Goal: Task Accomplishment & Management: Complete application form

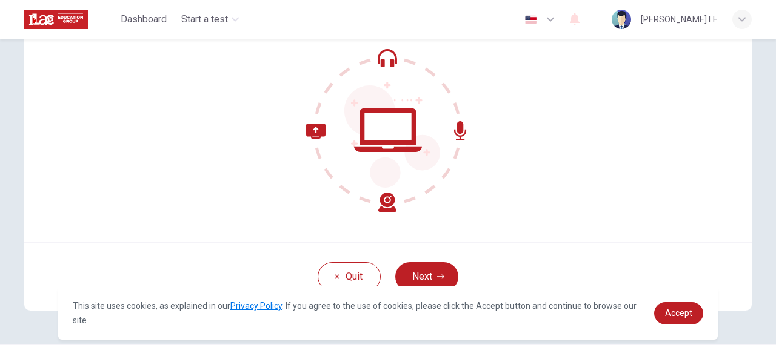
scroll to position [145, 0]
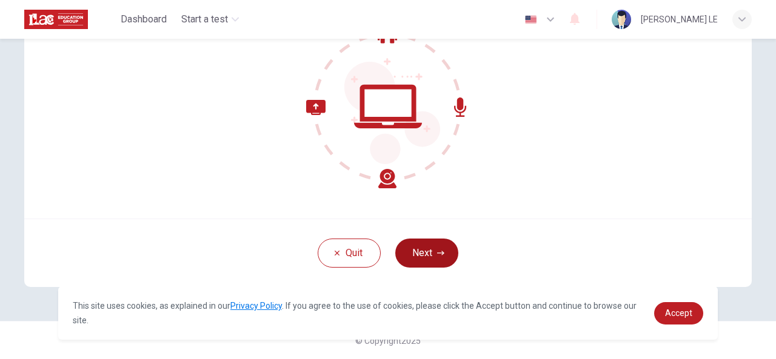
click at [429, 253] on button "Next" at bounding box center [426, 253] width 63 height 29
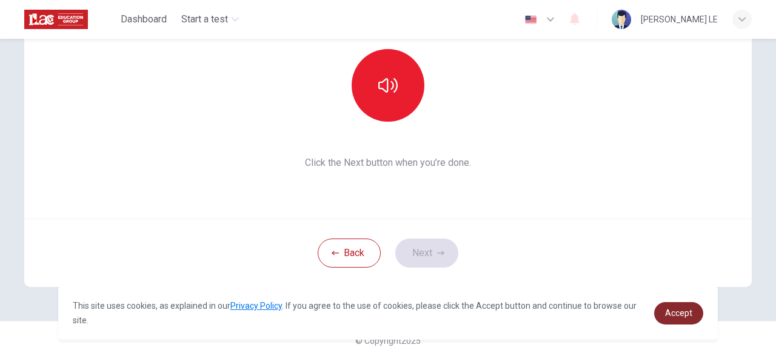
click at [674, 315] on span "Accept" at bounding box center [678, 313] width 27 height 10
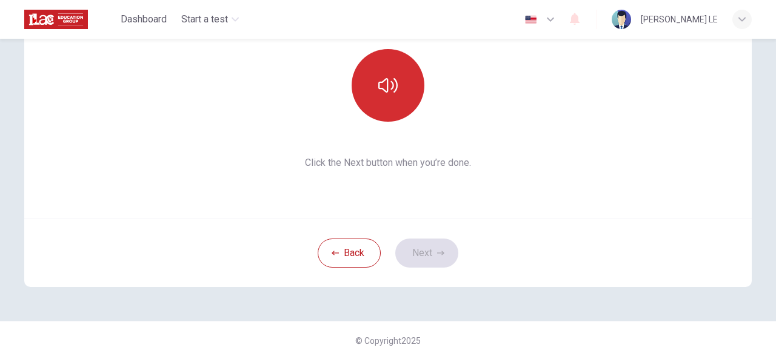
click at [388, 81] on icon "button" at bounding box center [387, 85] width 19 height 15
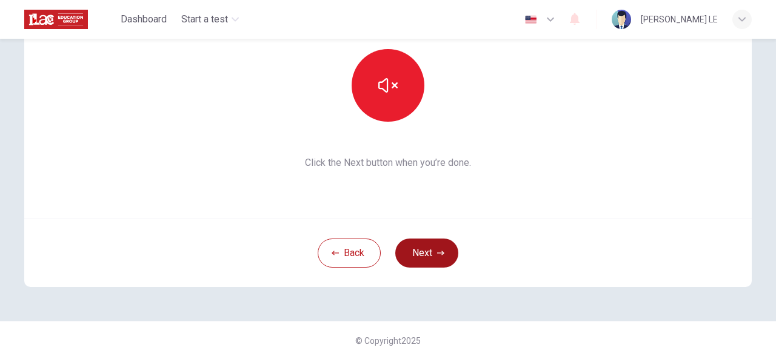
click at [423, 253] on button "Next" at bounding box center [426, 253] width 63 height 29
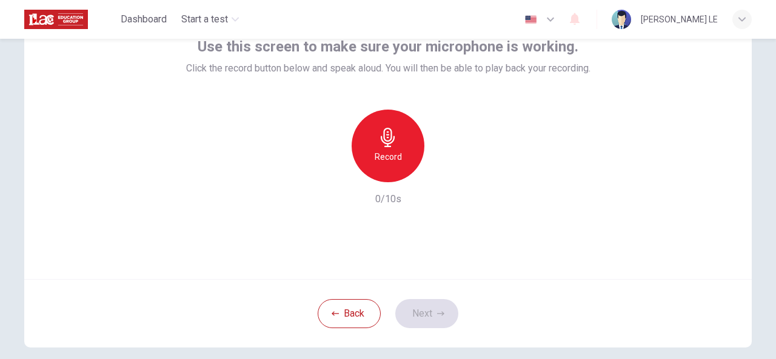
scroll to position [24, 0]
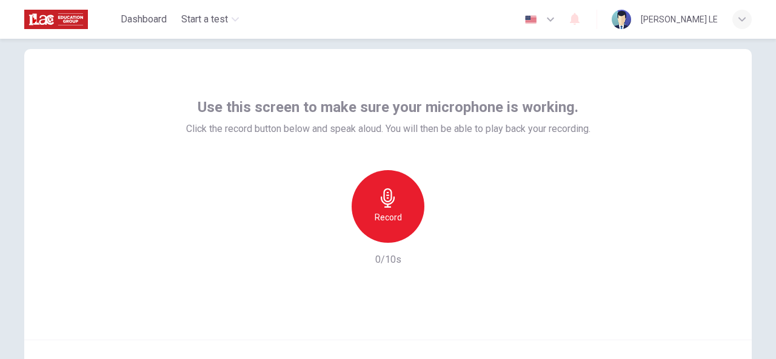
click at [385, 208] on div "Record" at bounding box center [388, 206] width 73 height 73
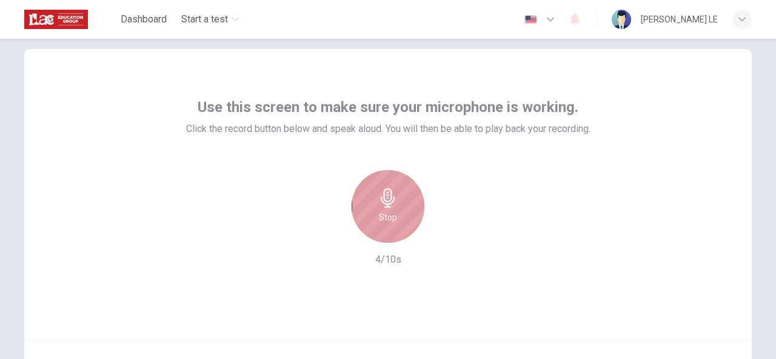
drag, startPoint x: 388, startPoint y: 197, endPoint x: 442, endPoint y: 220, distance: 59.2
click at [388, 198] on icon "button" at bounding box center [388, 197] width 14 height 19
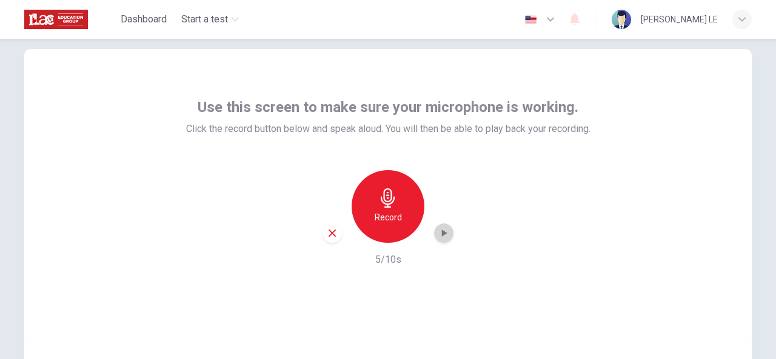
click at [445, 234] on icon "button" at bounding box center [444, 233] width 12 height 12
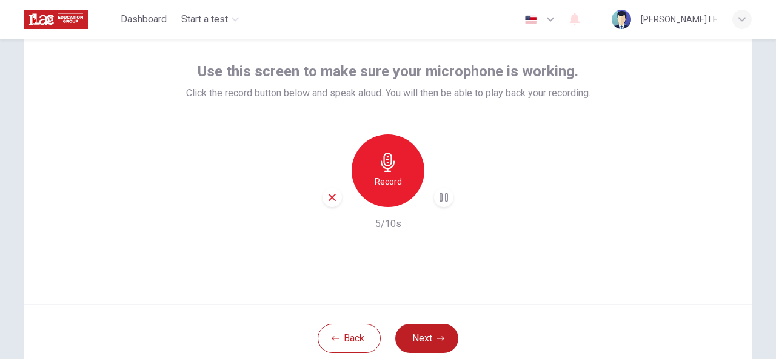
scroll to position [145, 0]
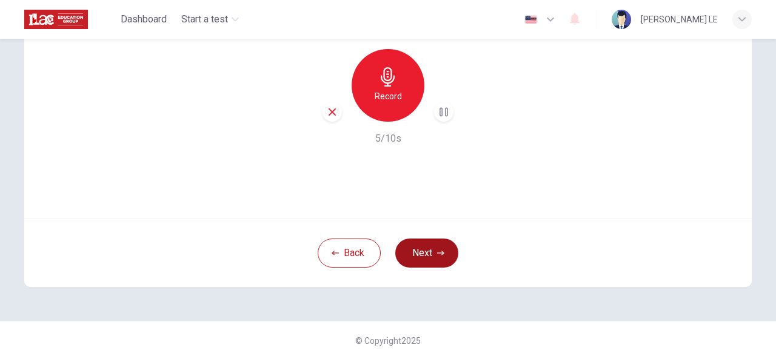
click at [427, 248] on button "Next" at bounding box center [426, 253] width 63 height 29
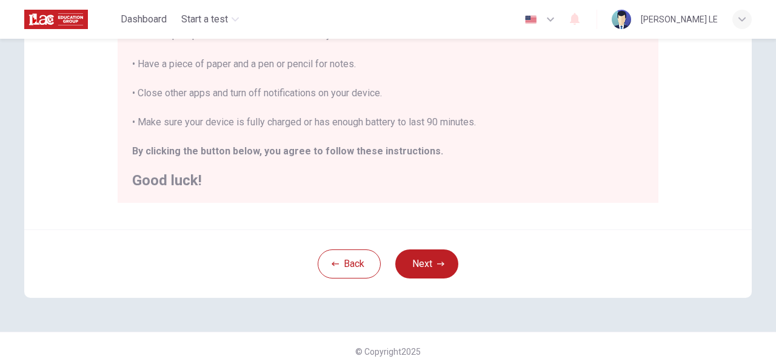
scroll to position [314, 0]
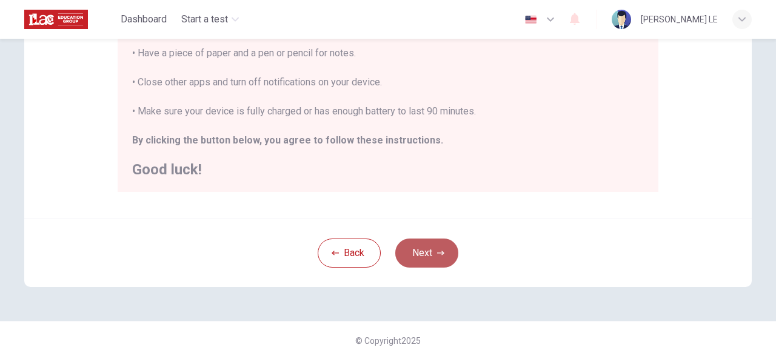
click at [441, 258] on button "Next" at bounding box center [426, 253] width 63 height 29
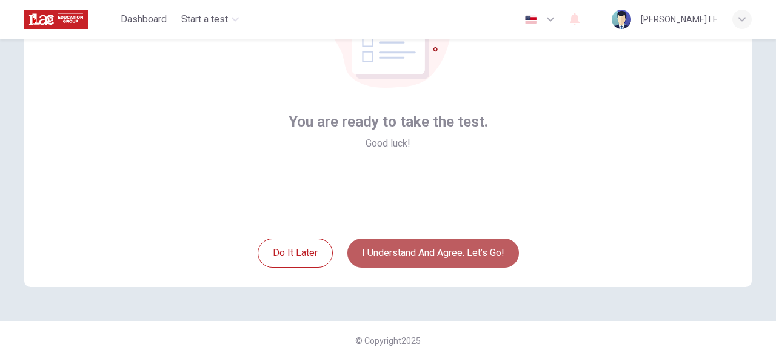
click at [442, 252] on button "I understand and agree. Let’s go!" at bounding box center [433, 253] width 172 height 29
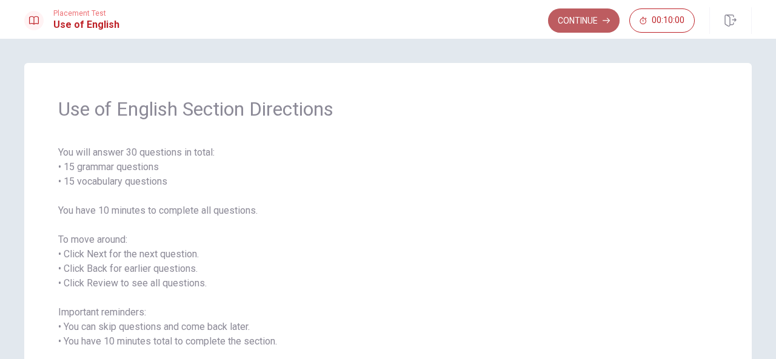
click at [592, 21] on button "Continue" at bounding box center [584, 20] width 72 height 24
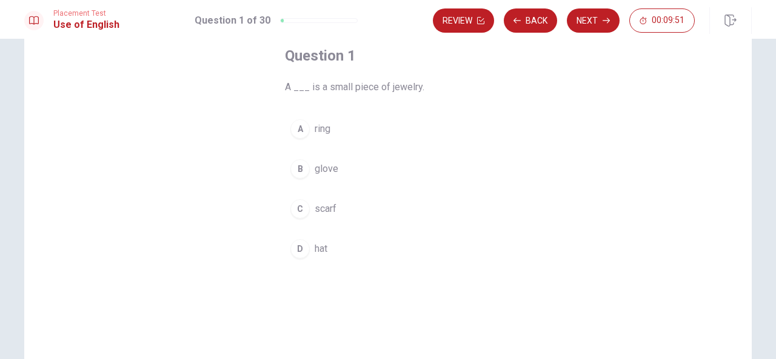
scroll to position [6, 0]
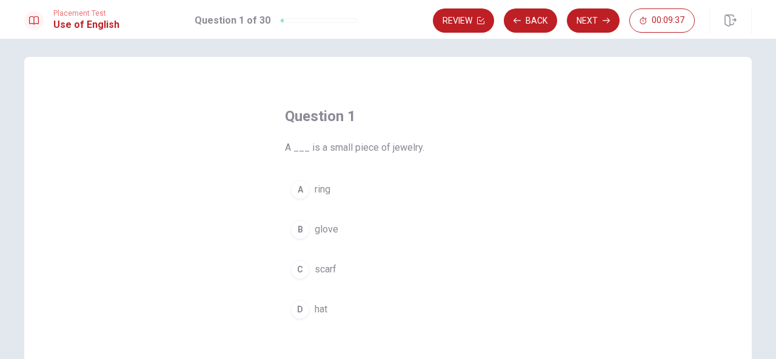
click at [320, 188] on span "ring" at bounding box center [323, 189] width 16 height 15
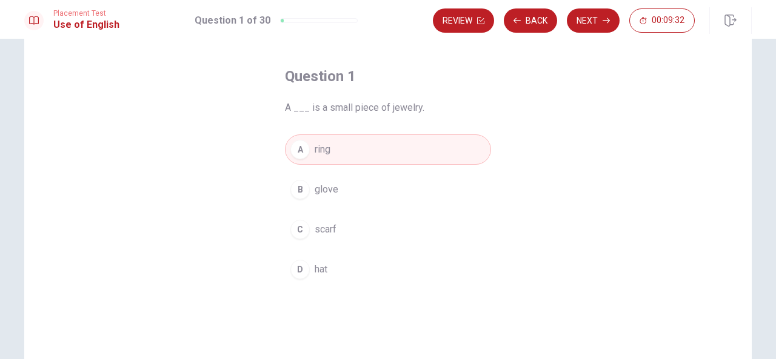
scroll to position [0, 0]
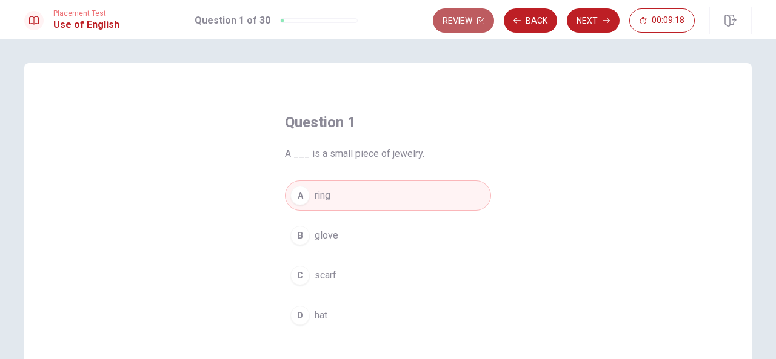
click at [481, 21] on icon "button" at bounding box center [480, 20] width 7 height 7
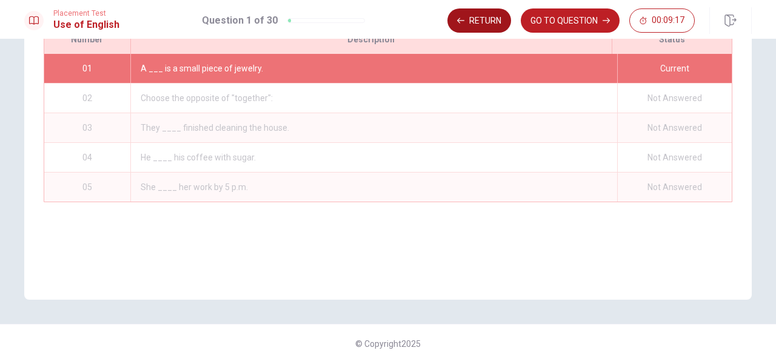
scroll to position [188, 0]
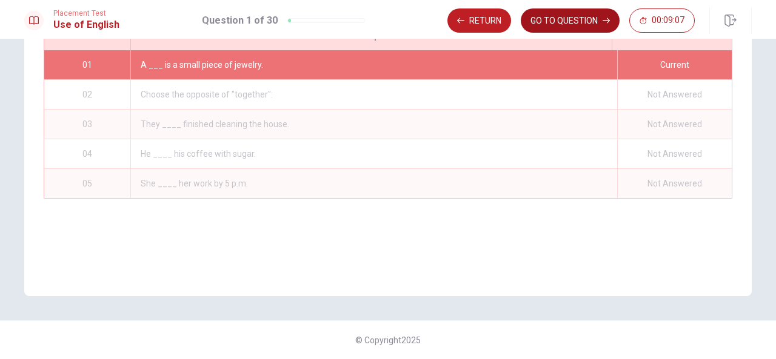
click at [593, 19] on button "GO TO QUESTION" at bounding box center [570, 20] width 99 height 24
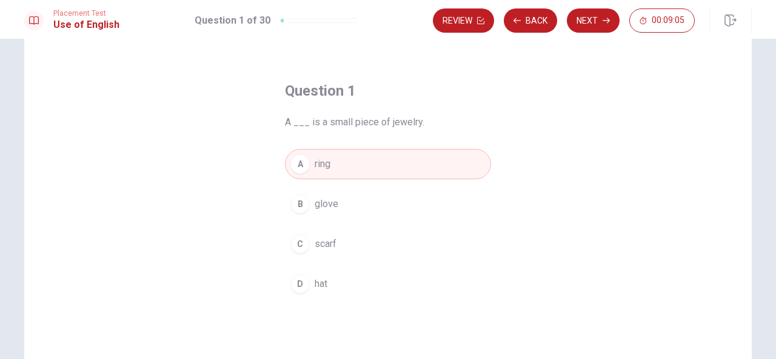
scroll to position [6, 0]
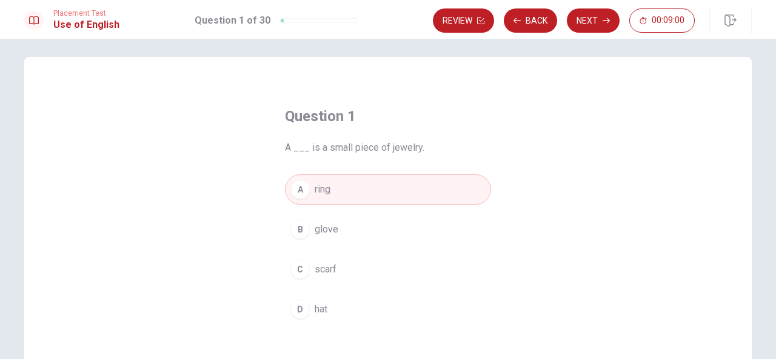
click at [341, 188] on button "A ring" at bounding box center [388, 190] width 206 height 30
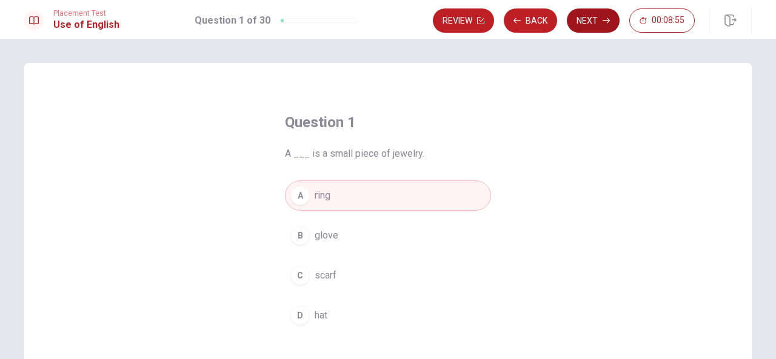
click at [584, 20] on button "Next" at bounding box center [593, 20] width 53 height 24
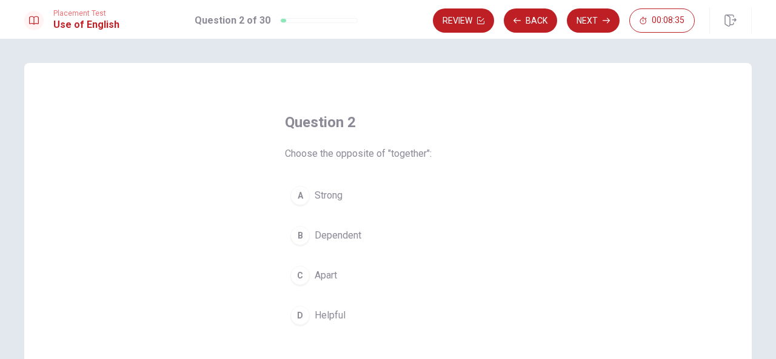
click at [353, 236] on span "Dependent" at bounding box center [338, 235] width 47 height 15
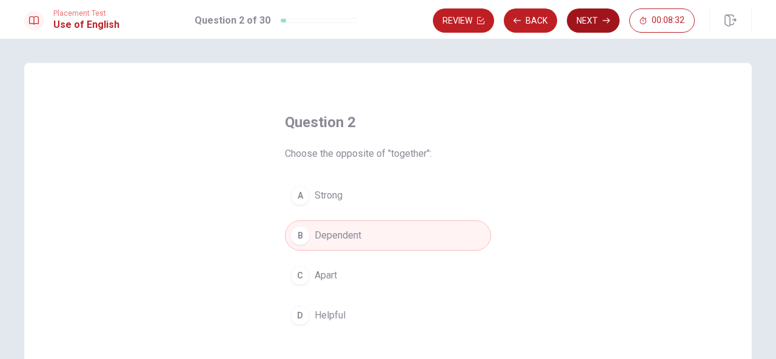
click at [588, 14] on button "Next" at bounding box center [593, 20] width 53 height 24
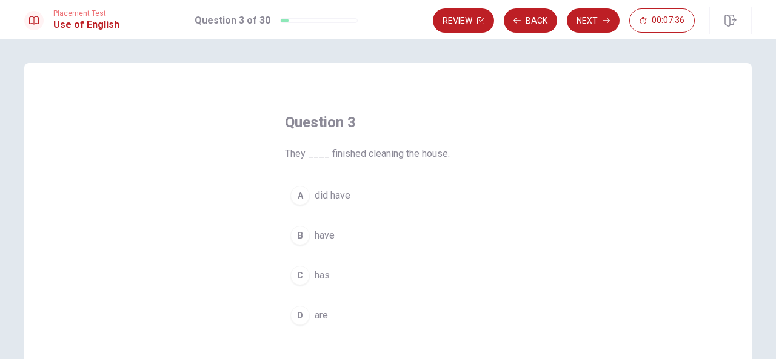
click at [338, 237] on button "B have" at bounding box center [388, 236] width 206 height 30
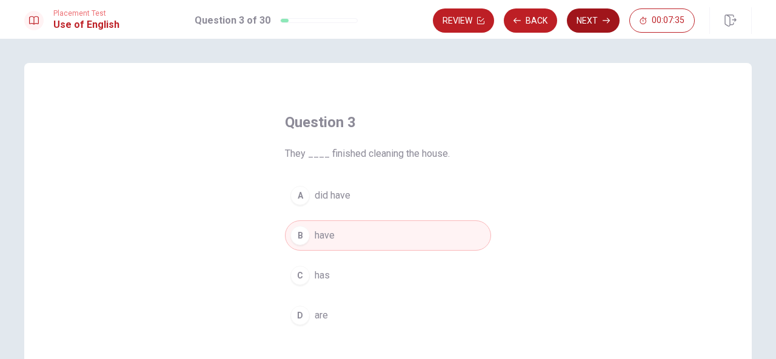
click at [592, 25] on button "Next" at bounding box center [593, 20] width 53 height 24
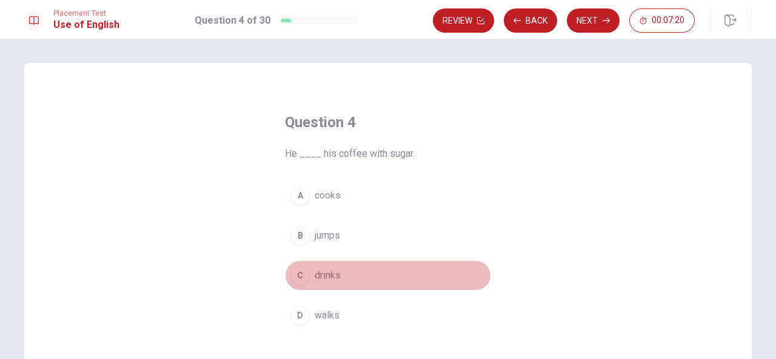
click at [342, 273] on button "C drinks" at bounding box center [388, 276] width 206 height 30
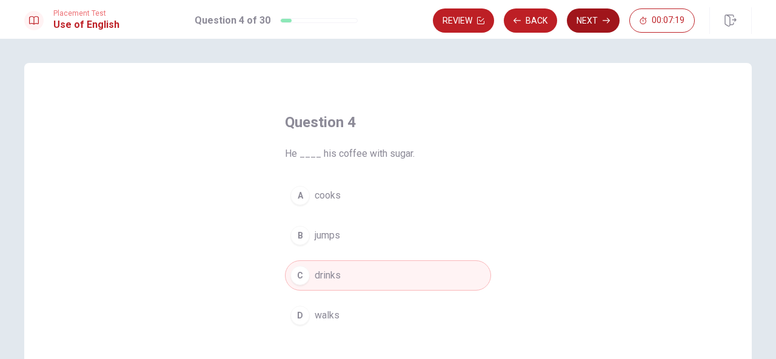
click at [597, 16] on button "Next" at bounding box center [593, 20] width 53 height 24
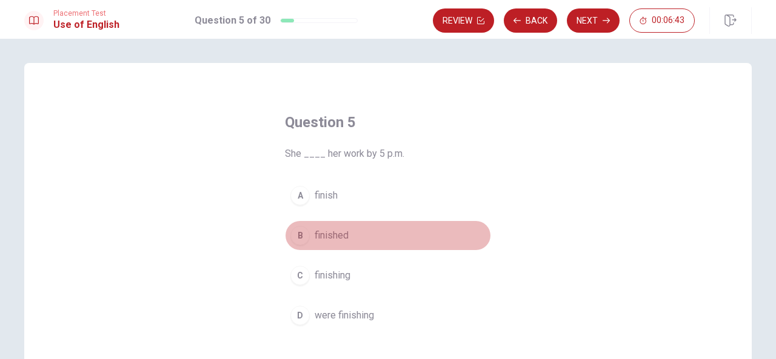
click at [342, 238] on span "finished" at bounding box center [332, 235] width 34 height 15
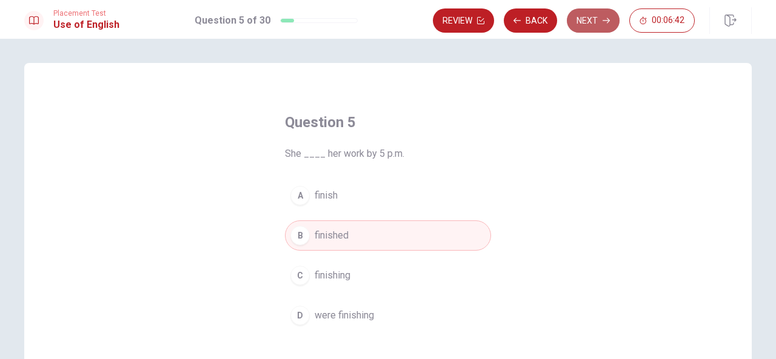
click at [588, 20] on button "Next" at bounding box center [593, 20] width 53 height 24
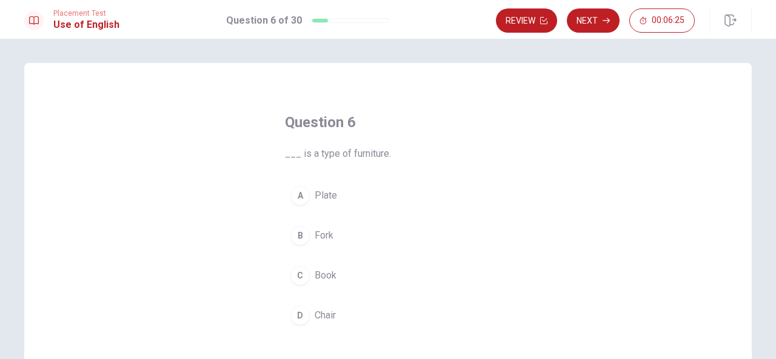
click at [327, 309] on span "Chair" at bounding box center [325, 315] width 21 height 15
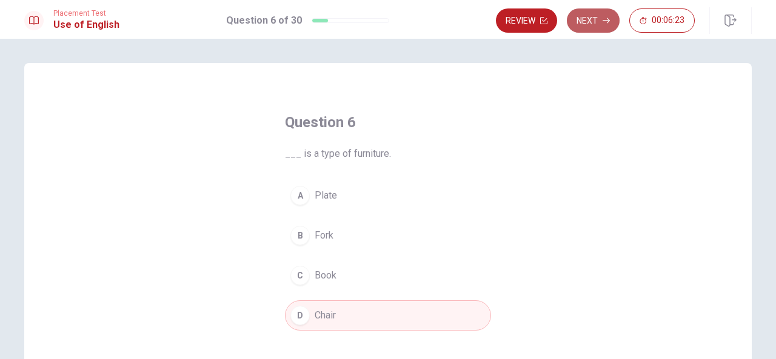
click at [595, 23] on button "Next" at bounding box center [593, 20] width 53 height 24
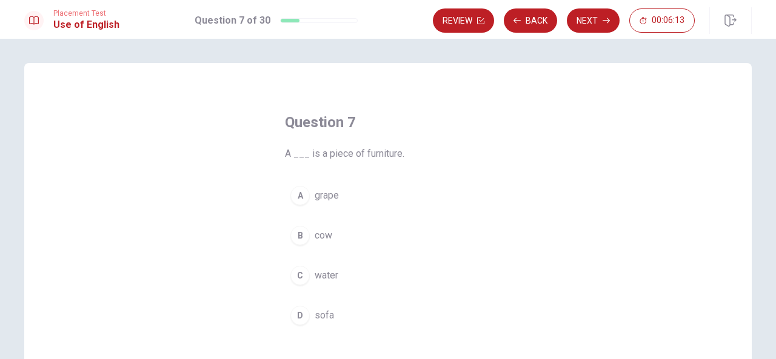
click at [336, 311] on button "D sofa" at bounding box center [388, 316] width 206 height 30
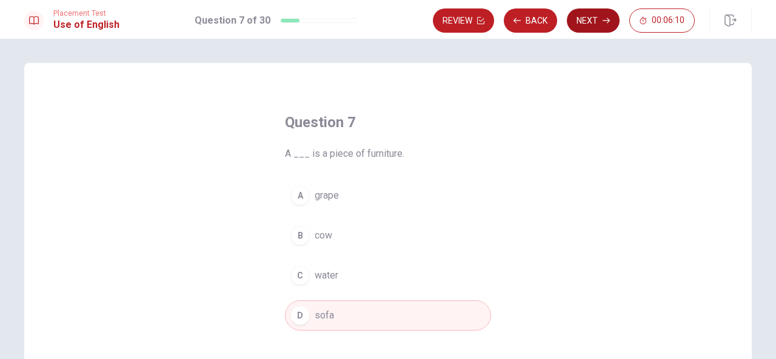
click at [594, 17] on button "Next" at bounding box center [593, 20] width 53 height 24
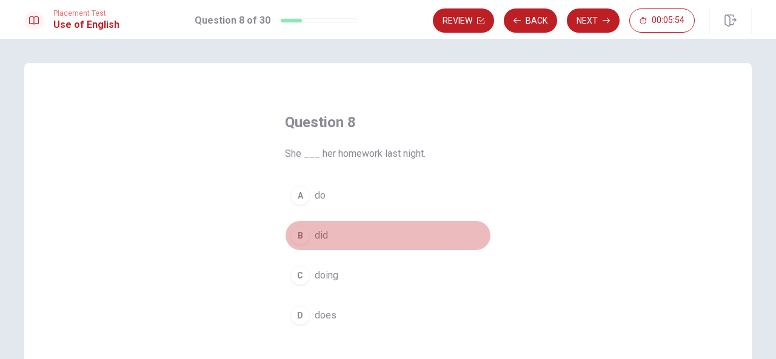
click at [332, 237] on button "B did" at bounding box center [388, 236] width 206 height 30
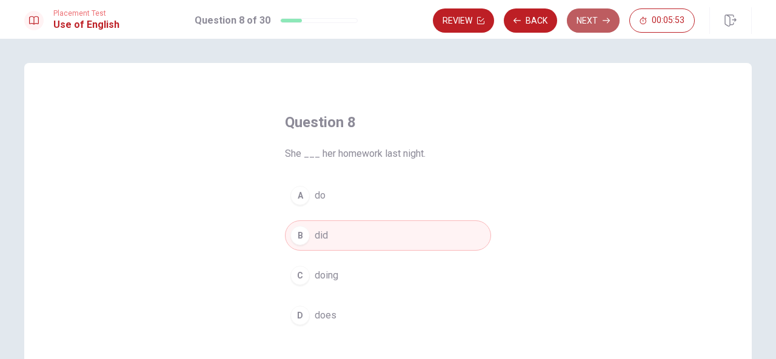
click at [590, 16] on button "Next" at bounding box center [593, 20] width 53 height 24
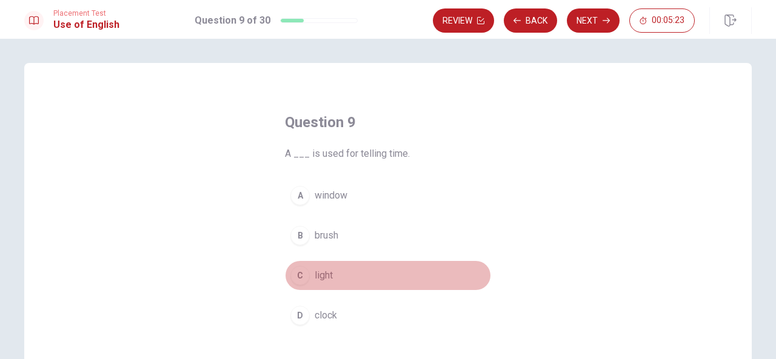
click at [338, 275] on button "C light" at bounding box center [388, 276] width 206 height 30
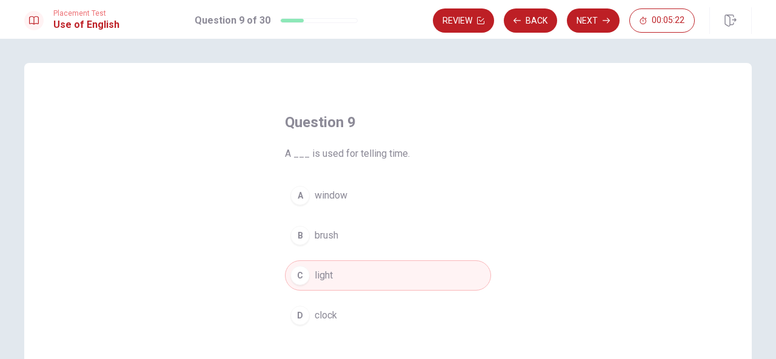
click at [597, 21] on button "Next" at bounding box center [593, 20] width 53 height 24
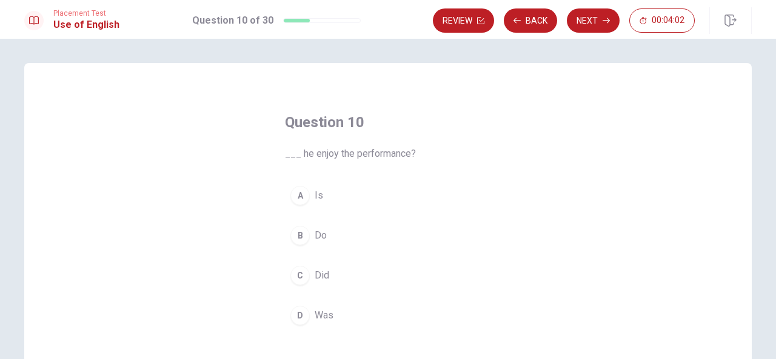
click at [332, 315] on button "D Was" at bounding box center [388, 316] width 206 height 30
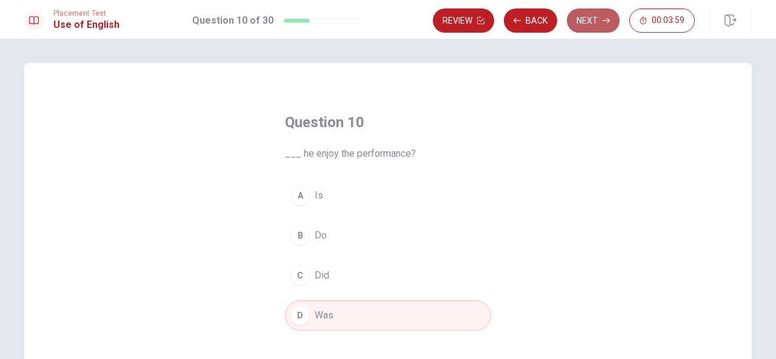
click at [600, 21] on button "Next" at bounding box center [593, 20] width 53 height 24
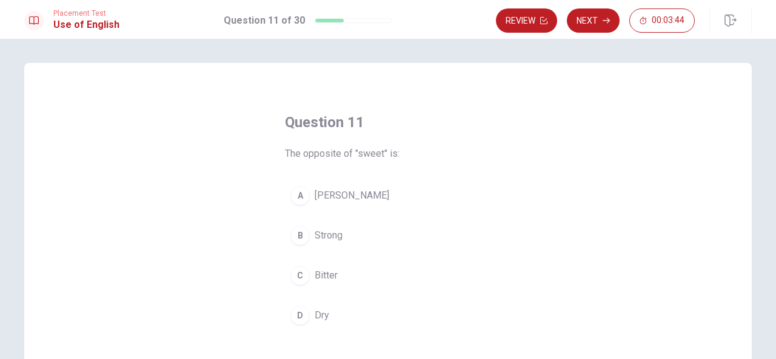
click at [329, 270] on span "Bitter" at bounding box center [326, 275] width 23 height 15
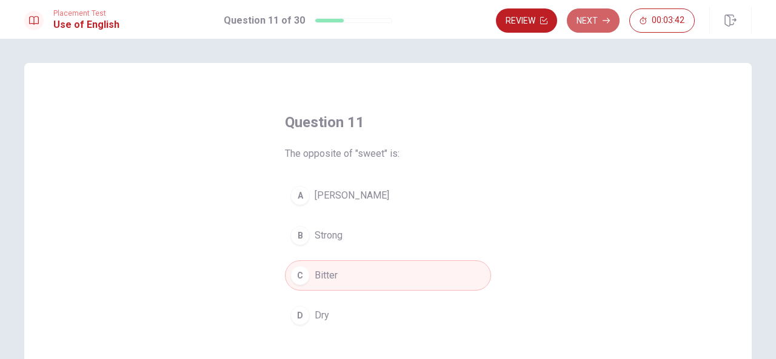
click at [596, 20] on button "Next" at bounding box center [593, 20] width 53 height 24
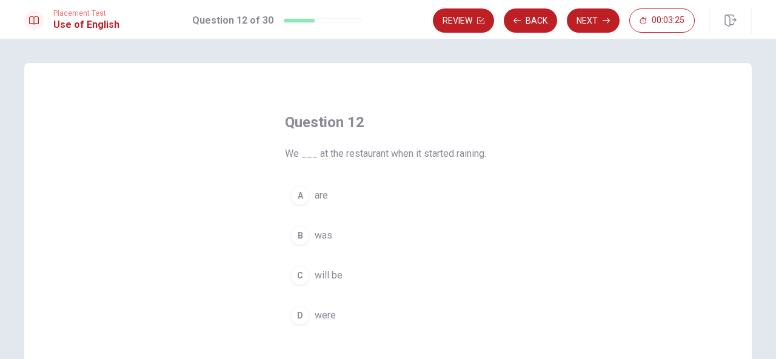
click at [324, 318] on span "were" at bounding box center [325, 315] width 21 height 15
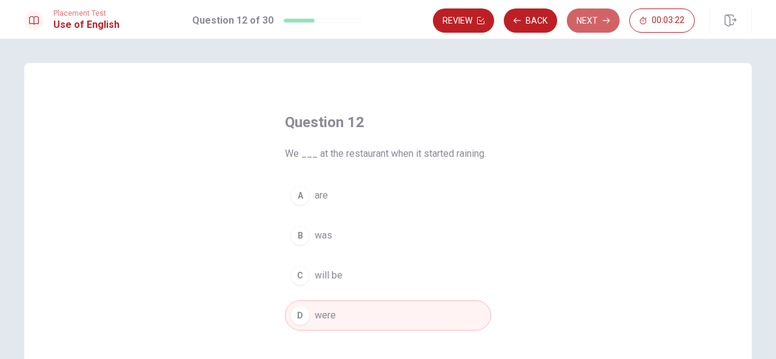
click at [582, 22] on button "Next" at bounding box center [593, 20] width 53 height 24
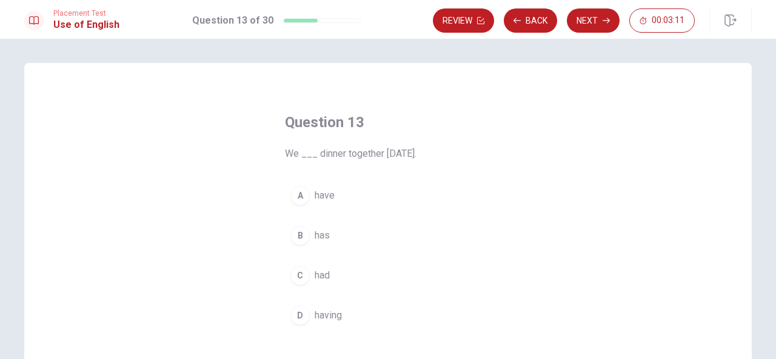
click at [328, 276] on button "C had" at bounding box center [388, 276] width 206 height 30
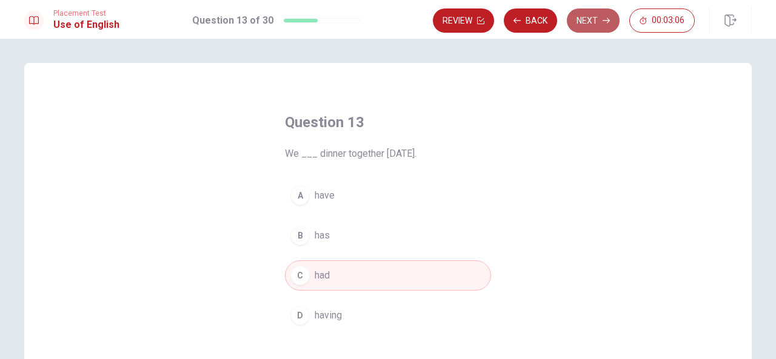
click at [600, 16] on button "Next" at bounding box center [593, 20] width 53 height 24
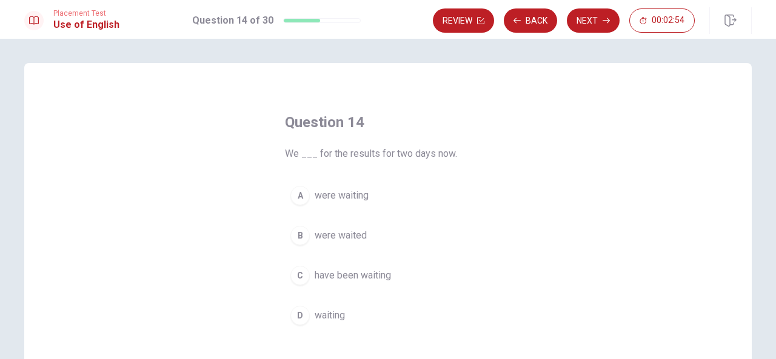
click at [368, 275] on span "have been waiting" at bounding box center [353, 275] width 76 height 15
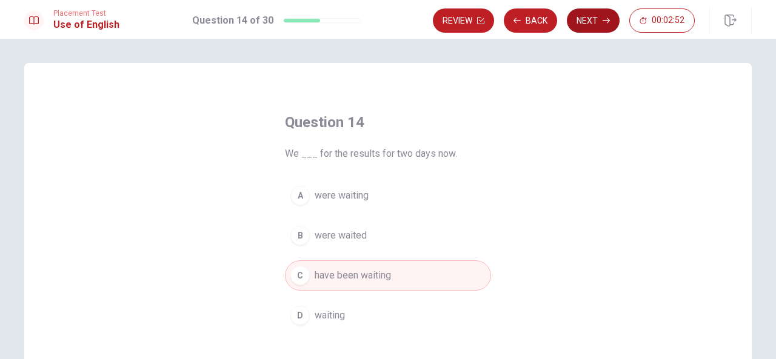
click at [589, 18] on button "Next" at bounding box center [593, 20] width 53 height 24
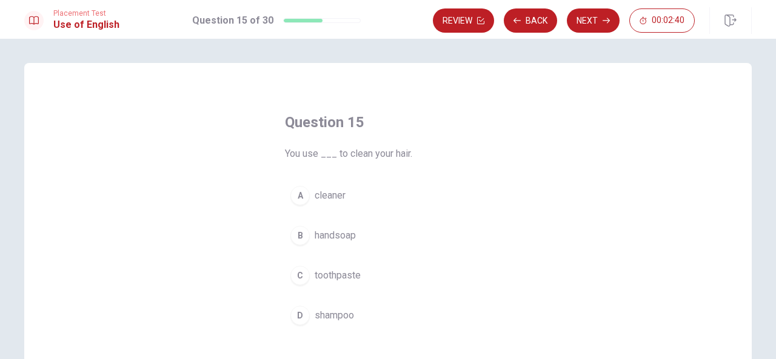
click at [344, 316] on span "shampoo" at bounding box center [334, 315] width 39 height 15
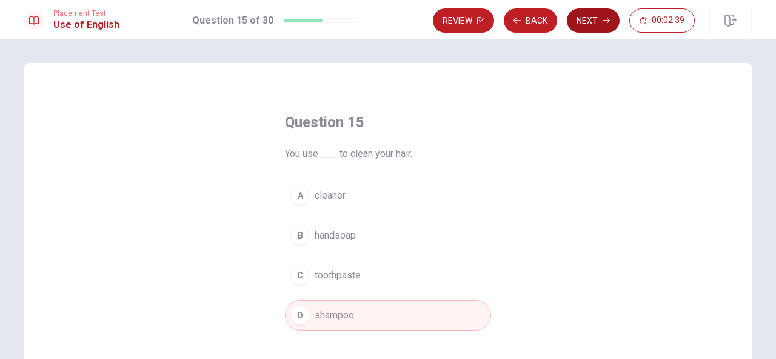
click at [592, 13] on button "Next" at bounding box center [593, 20] width 53 height 24
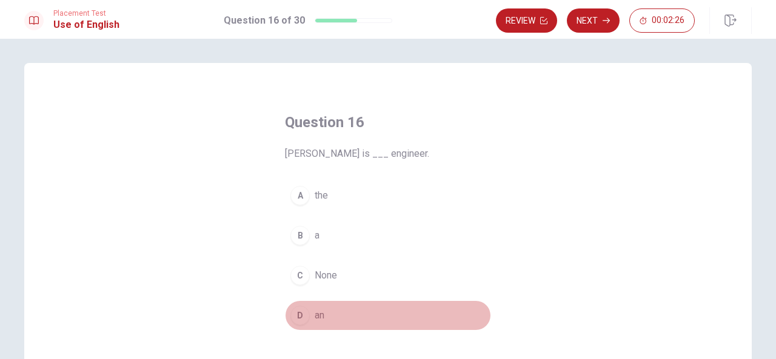
click at [315, 318] on span "an" at bounding box center [320, 315] width 10 height 15
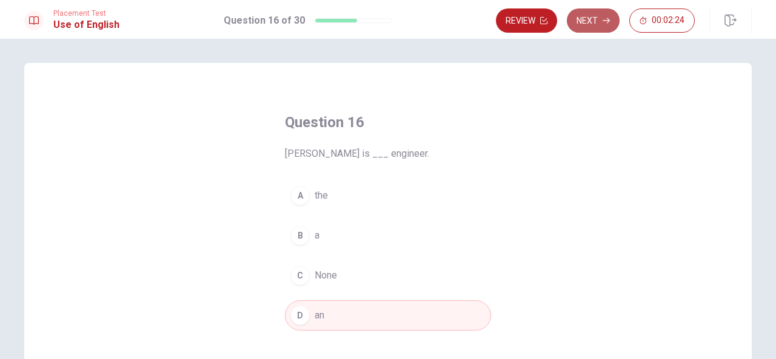
click at [598, 19] on button "Next" at bounding box center [593, 20] width 53 height 24
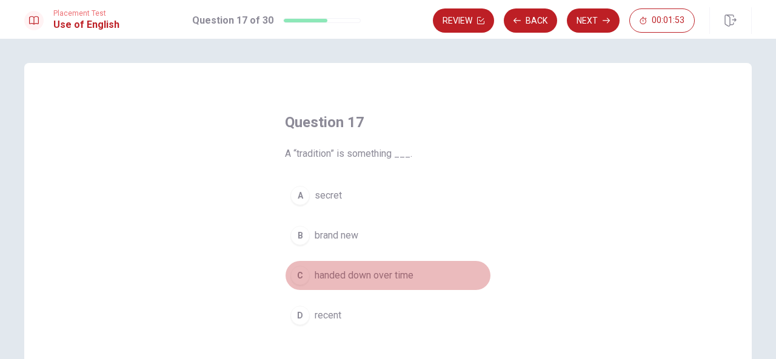
click at [389, 276] on span "handed down over time" at bounding box center [364, 275] width 99 height 15
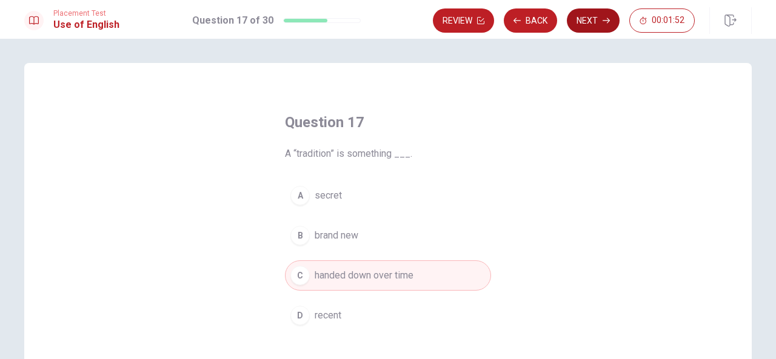
click at [601, 14] on button "Next" at bounding box center [593, 20] width 53 height 24
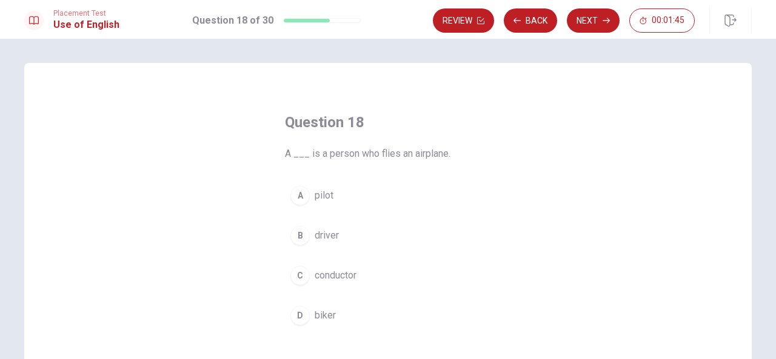
click at [330, 198] on span "pilot" at bounding box center [324, 195] width 19 height 15
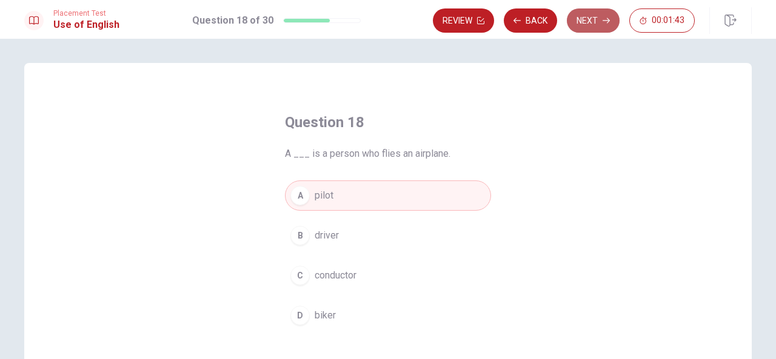
click at [582, 19] on button "Next" at bounding box center [593, 20] width 53 height 24
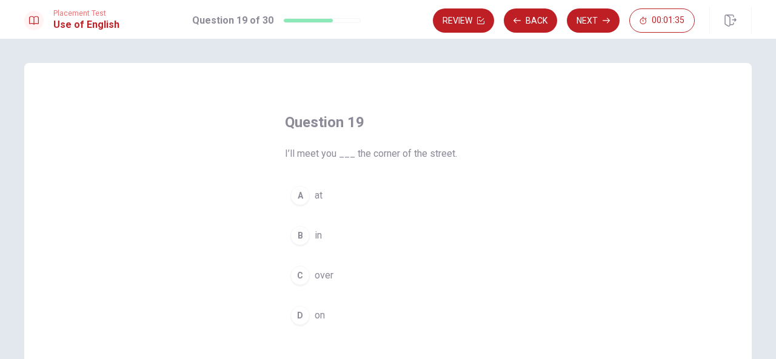
click at [318, 192] on span "at" at bounding box center [319, 195] width 8 height 15
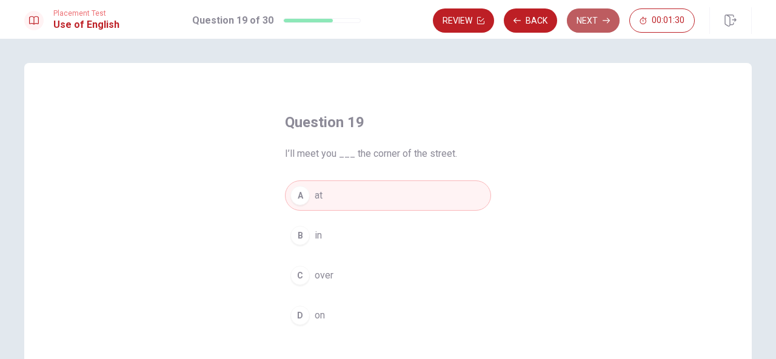
click at [605, 21] on icon "button" at bounding box center [605, 20] width 7 height 5
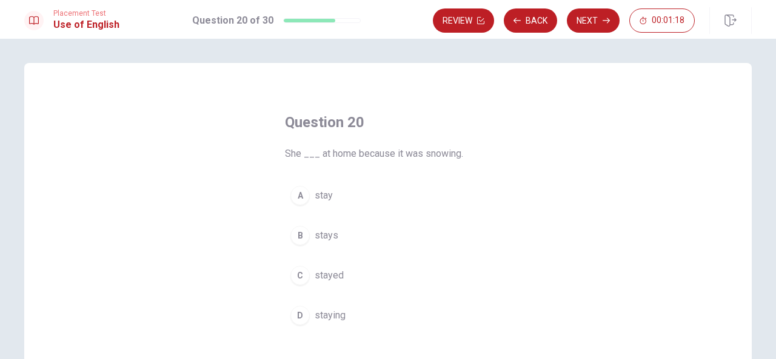
click at [331, 273] on span "stayed" at bounding box center [329, 275] width 29 height 15
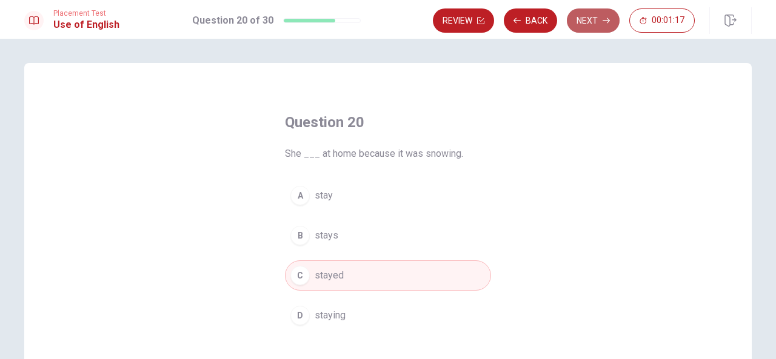
click at [606, 18] on icon "button" at bounding box center [605, 20] width 7 height 7
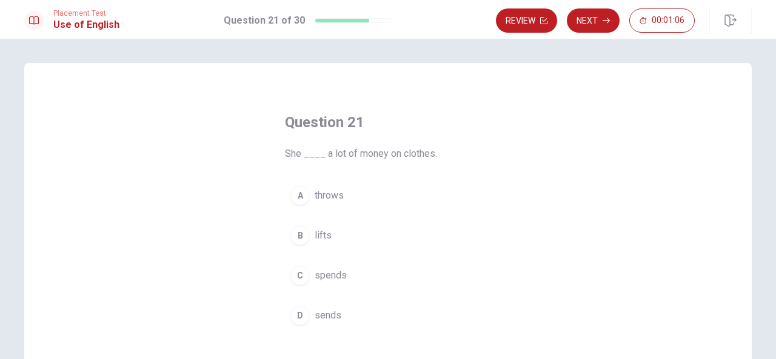
click at [343, 277] on button "C spends" at bounding box center [388, 276] width 206 height 30
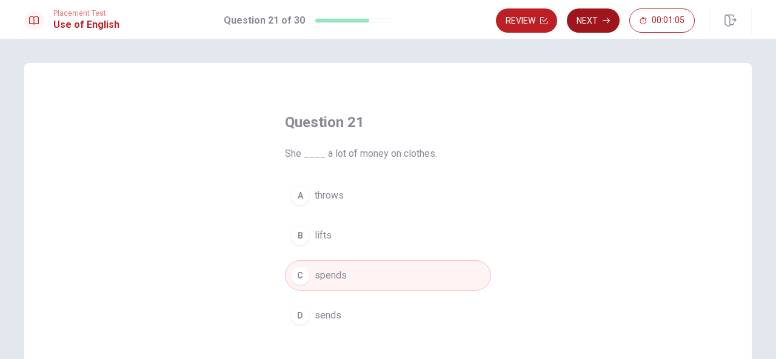
click at [592, 18] on button "Next" at bounding box center [593, 20] width 53 height 24
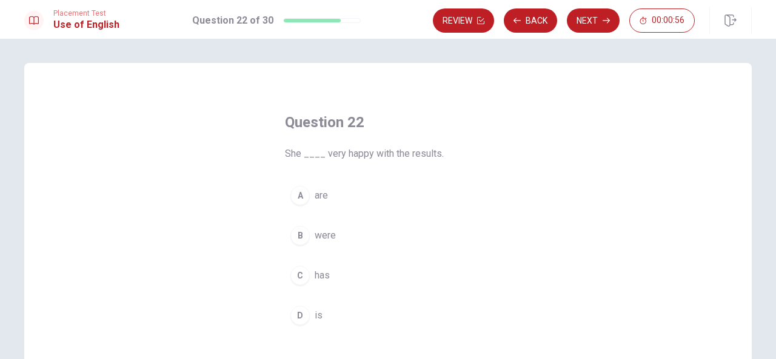
click at [322, 317] on button "D is" at bounding box center [388, 316] width 206 height 30
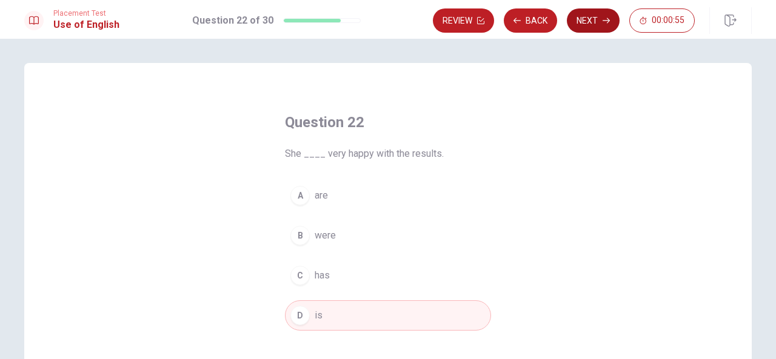
click at [604, 16] on button "Next" at bounding box center [593, 20] width 53 height 24
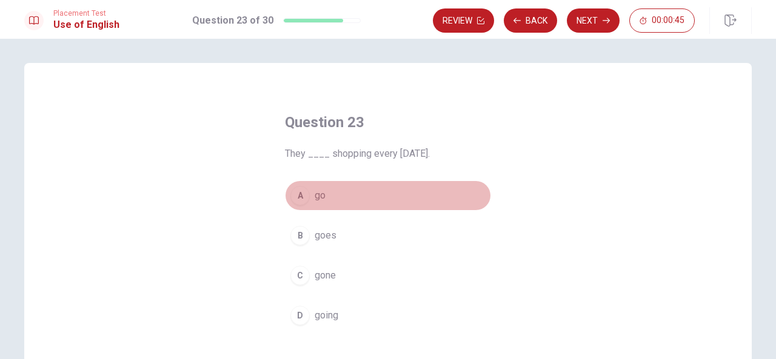
click at [322, 195] on span "go" at bounding box center [320, 195] width 11 height 15
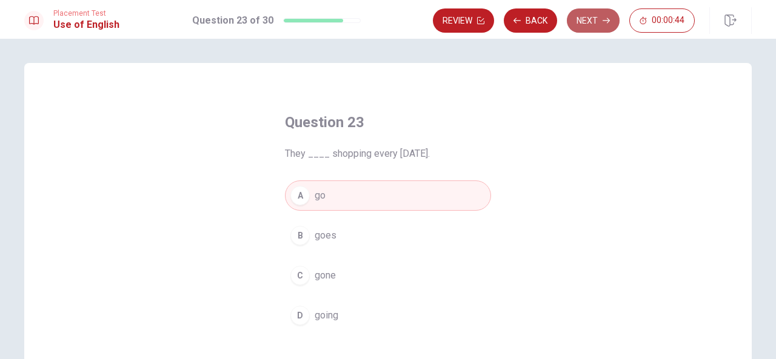
click at [592, 19] on button "Next" at bounding box center [593, 20] width 53 height 24
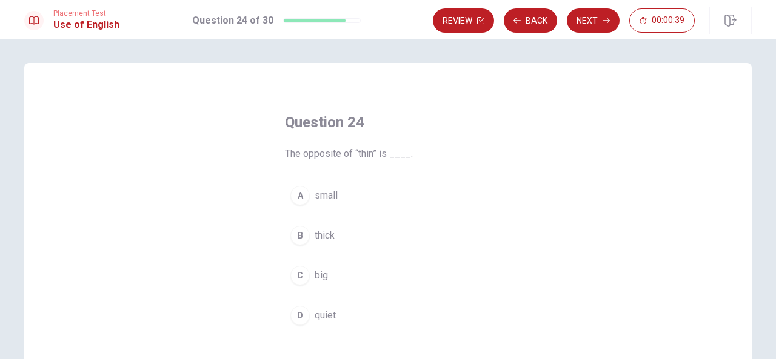
click at [319, 279] on span "big" at bounding box center [321, 275] width 13 height 15
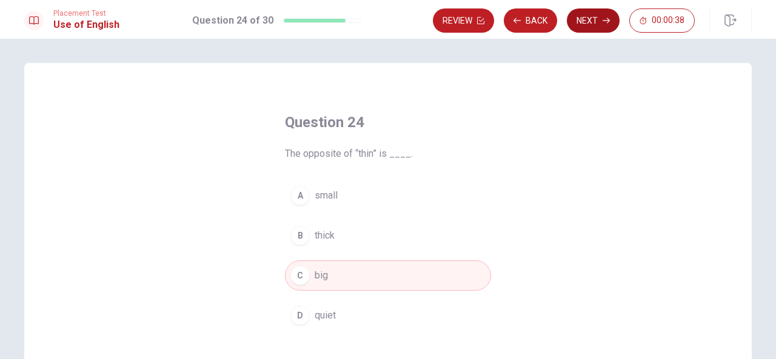
click at [601, 15] on button "Next" at bounding box center [593, 20] width 53 height 24
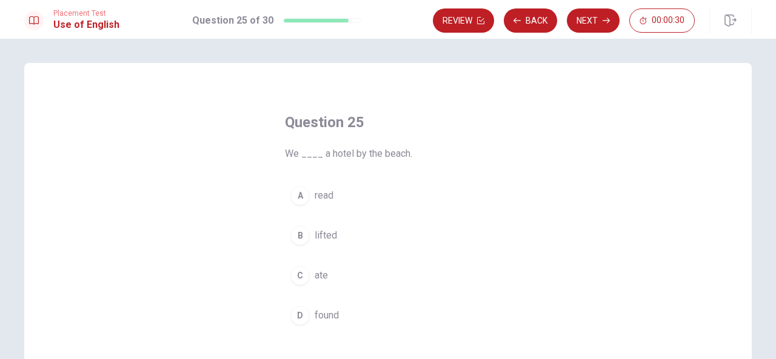
click at [322, 327] on button "D found" at bounding box center [388, 316] width 206 height 30
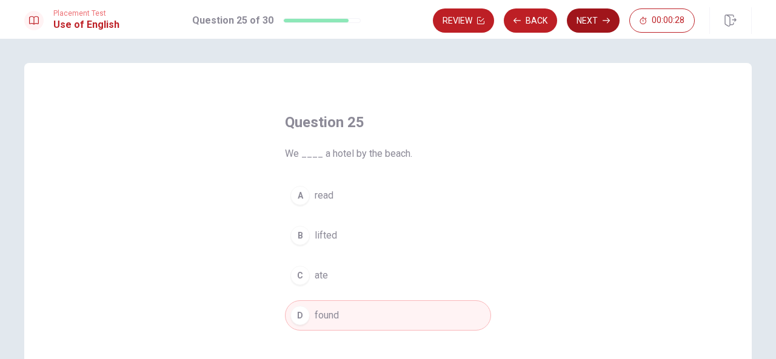
click at [584, 20] on button "Next" at bounding box center [593, 20] width 53 height 24
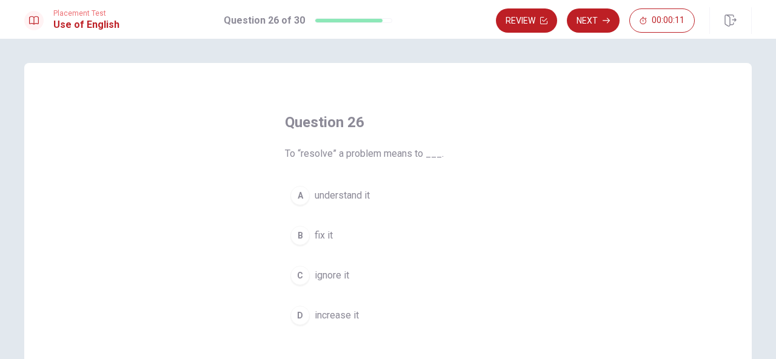
click at [359, 193] on span "understand it" at bounding box center [342, 195] width 55 height 15
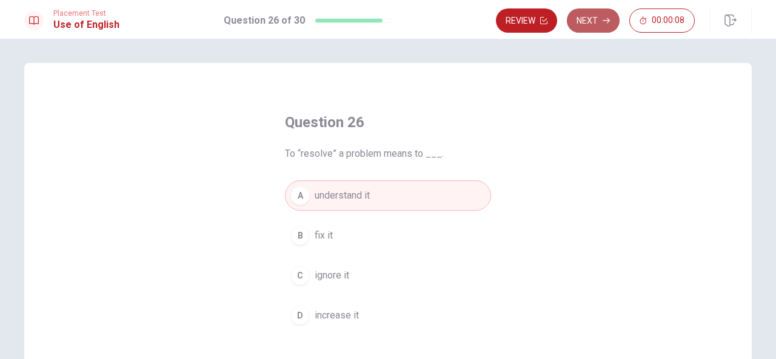
click at [584, 21] on button "Next" at bounding box center [593, 20] width 53 height 24
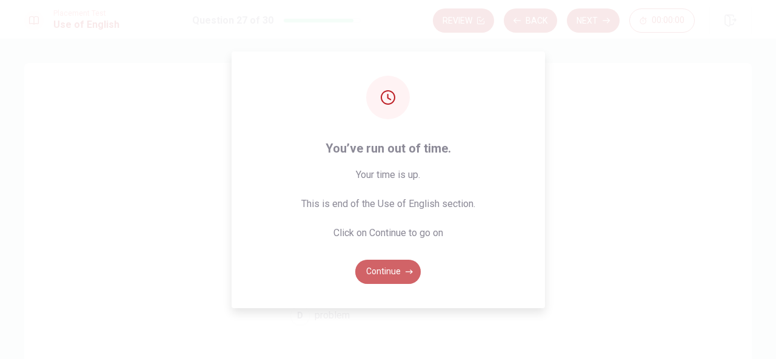
click at [379, 278] on button "Continue" at bounding box center [387, 272] width 65 height 24
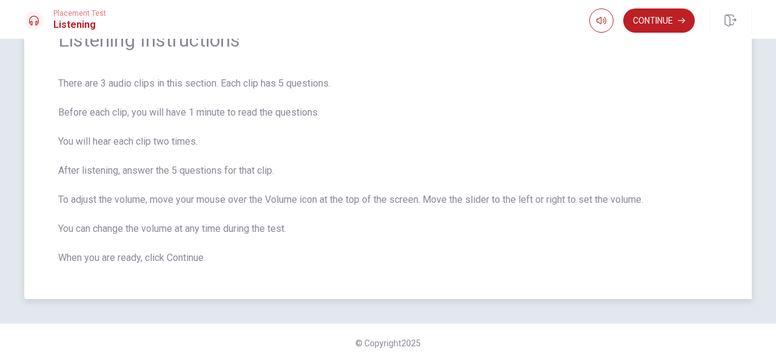
scroll to position [72, 0]
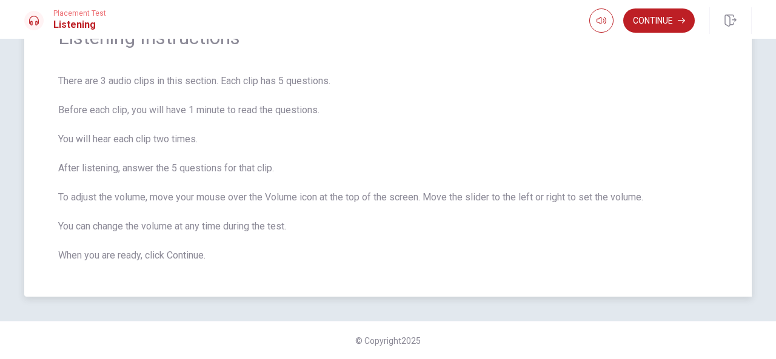
click at [408, 262] on span "There are 3 audio clips in this section. Each clip has 5 questions. Before each…" at bounding box center [387, 168] width 659 height 189
click at [662, 14] on button "Continue" at bounding box center [659, 20] width 72 height 24
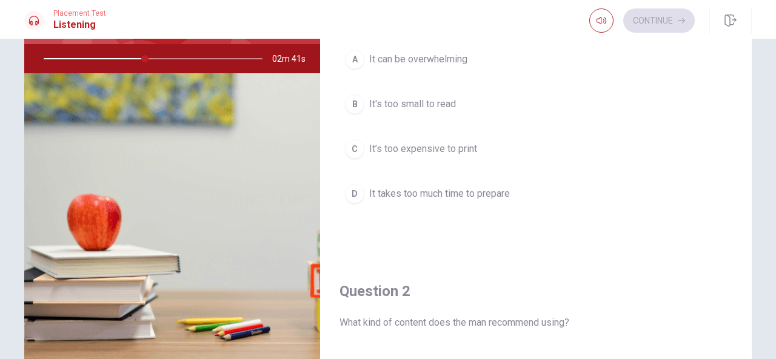
scroll to position [6, 0]
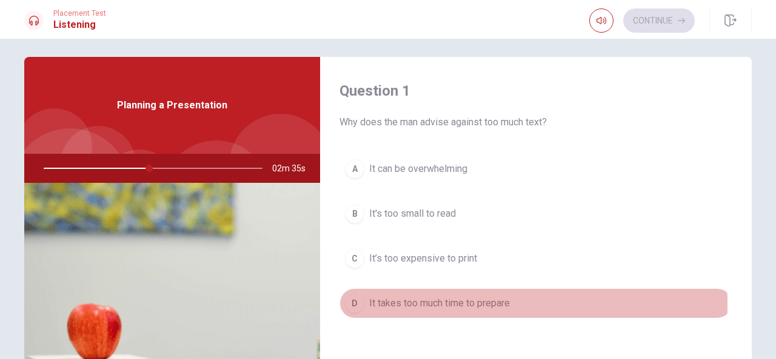
drag, startPoint x: 348, startPoint y: 303, endPoint x: 383, endPoint y: 299, distance: 34.8
click at [348, 302] on div "D" at bounding box center [354, 303] width 19 height 19
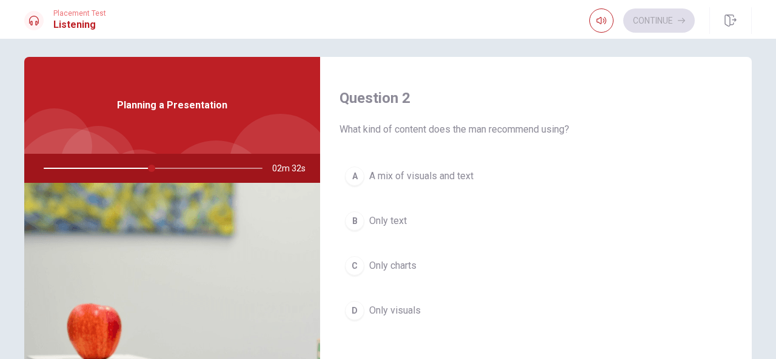
scroll to position [364, 0]
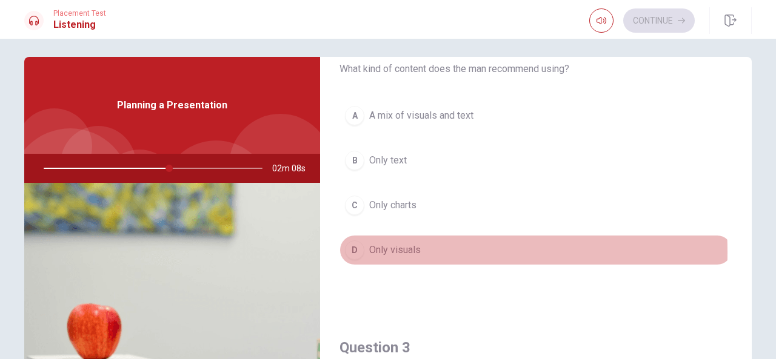
click at [357, 249] on div "D" at bounding box center [354, 250] width 19 height 19
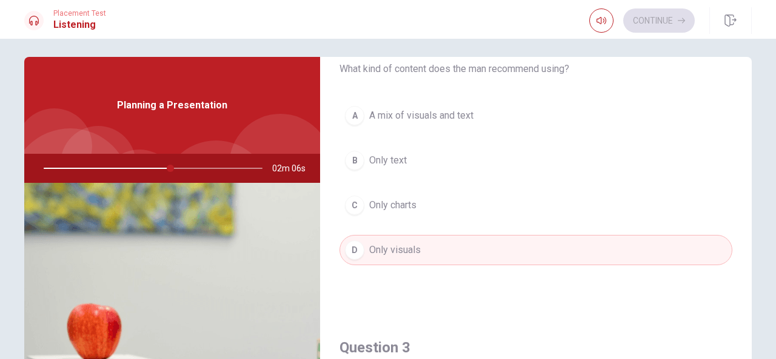
click at [352, 162] on div "B" at bounding box center [354, 160] width 19 height 19
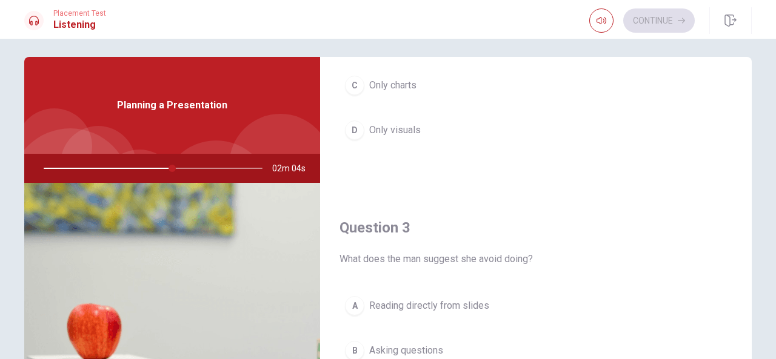
scroll to position [606, 0]
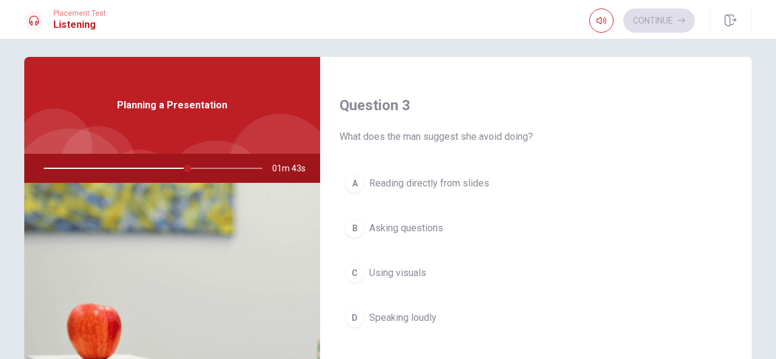
click at [355, 270] on div "C" at bounding box center [354, 273] width 19 height 19
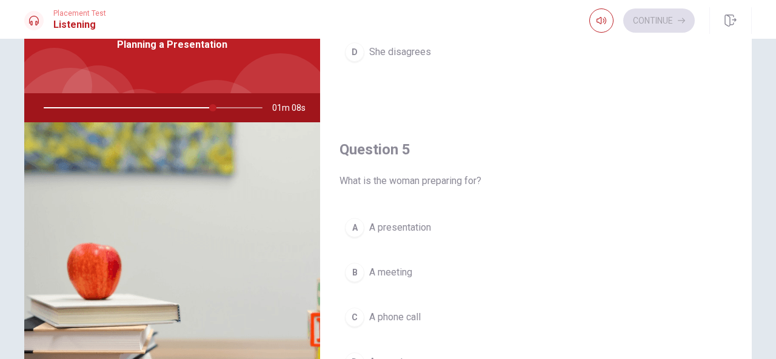
scroll to position [127, 0]
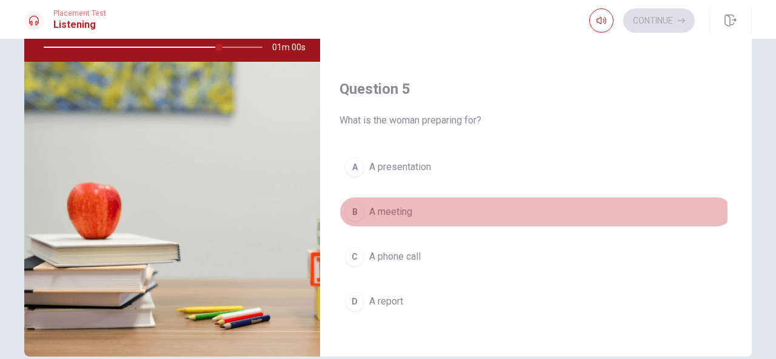
click at [350, 205] on div "B" at bounding box center [354, 211] width 19 height 19
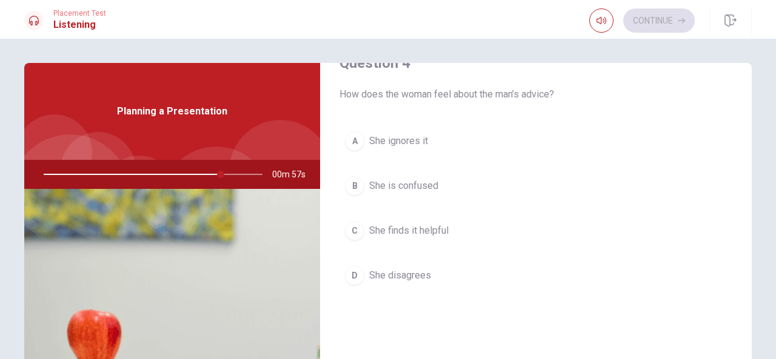
scroll to position [940, 0]
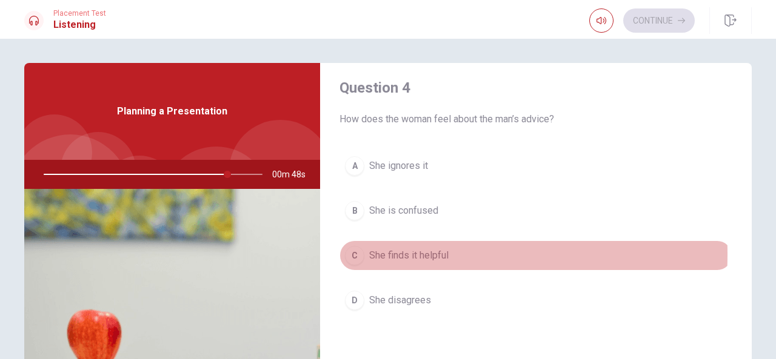
drag, startPoint x: 353, startPoint y: 248, endPoint x: 385, endPoint y: 250, distance: 32.1
click at [353, 248] on div "C" at bounding box center [354, 255] width 19 height 19
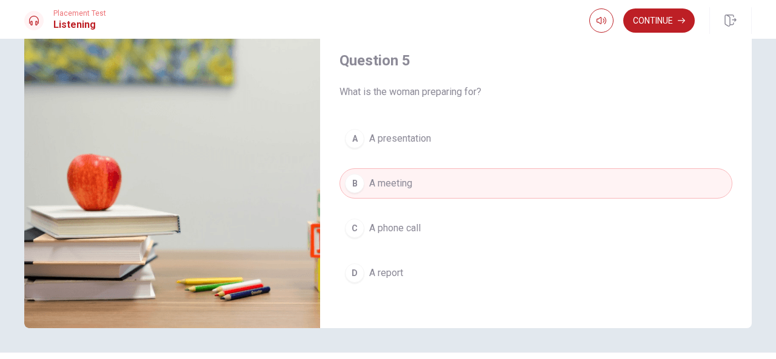
scroll to position [182, 0]
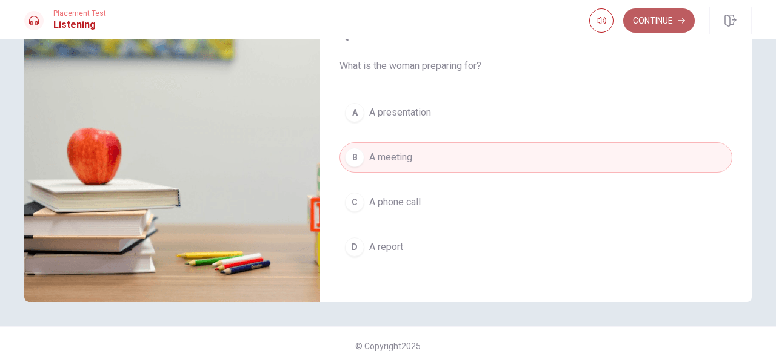
click at [652, 24] on button "Continue" at bounding box center [659, 20] width 72 height 24
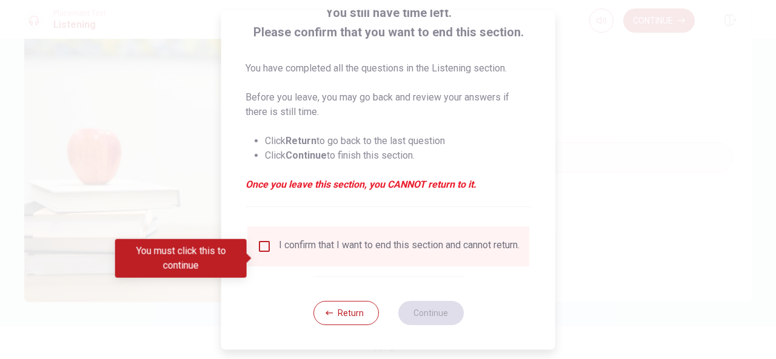
scroll to position [92, 0]
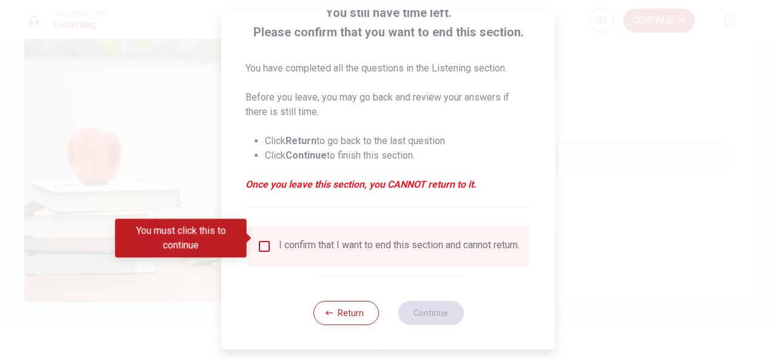
click at [268, 239] on input "You must click this to continue" at bounding box center [264, 246] width 15 height 15
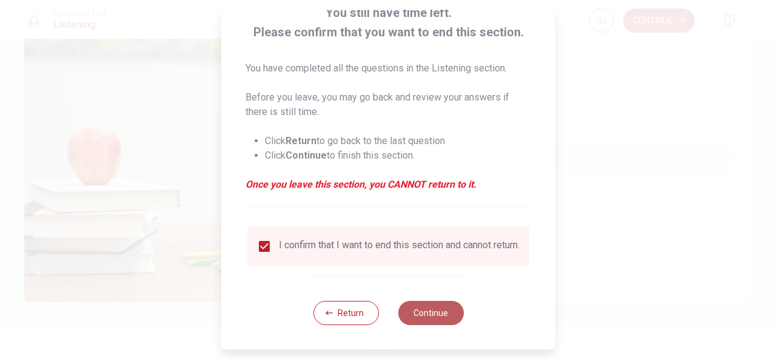
click at [419, 317] on button "Continue" at bounding box center [430, 313] width 65 height 24
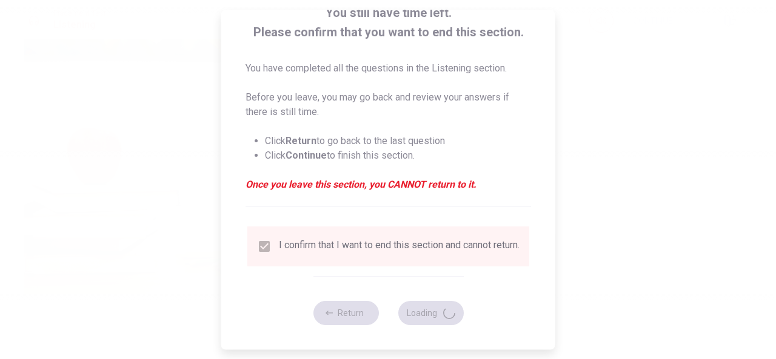
type input "95"
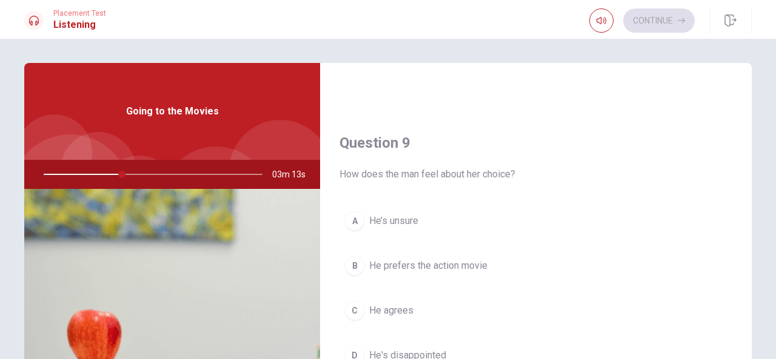
scroll to position [909, 0]
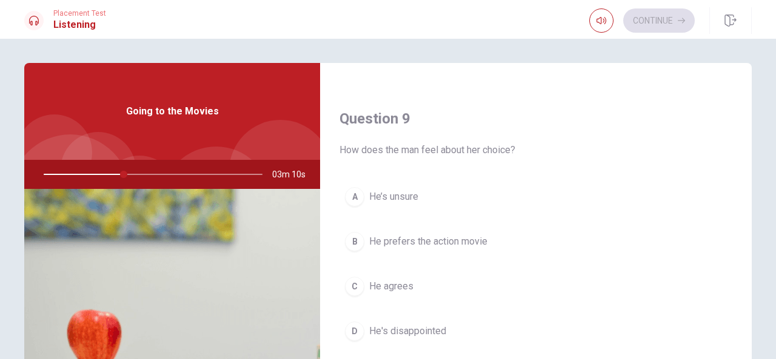
click at [372, 235] on span "He prefers the action movie" at bounding box center [428, 242] width 118 height 15
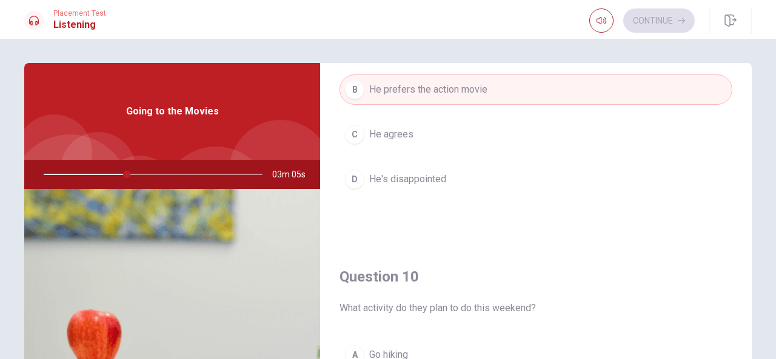
scroll to position [1122, 0]
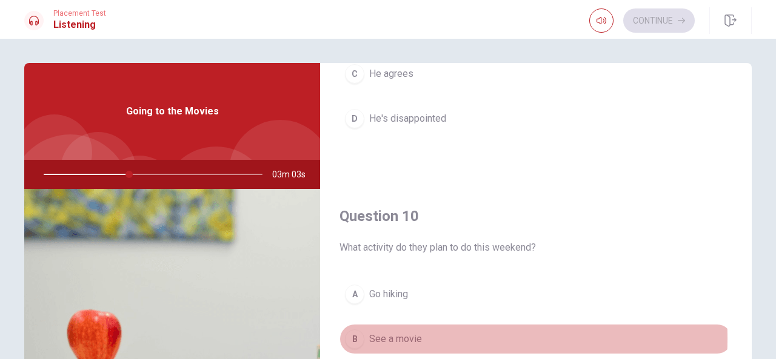
drag, startPoint x: 411, startPoint y: 332, endPoint x: 427, endPoint y: 324, distance: 18.2
click at [411, 332] on span "See a movie" at bounding box center [395, 339] width 53 height 15
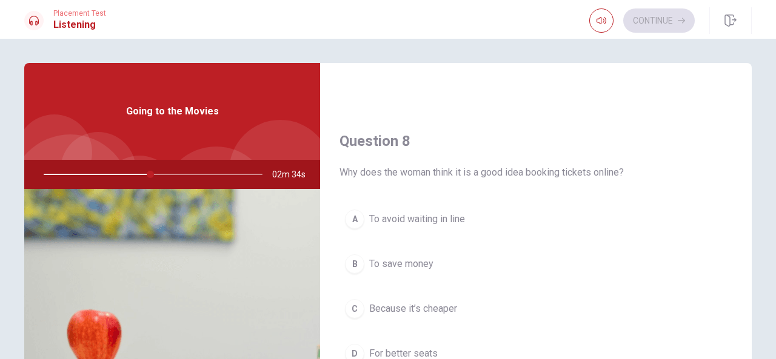
scroll to position [637, 0]
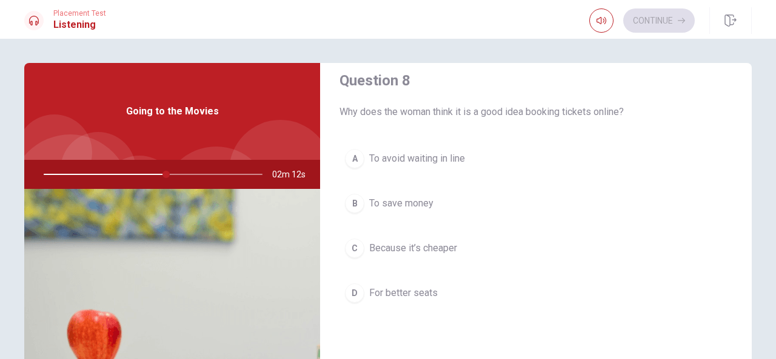
click at [425, 204] on span "To save money" at bounding box center [401, 203] width 64 height 15
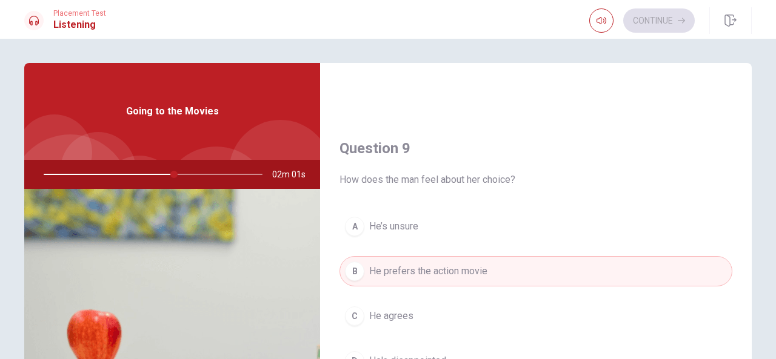
scroll to position [940, 0]
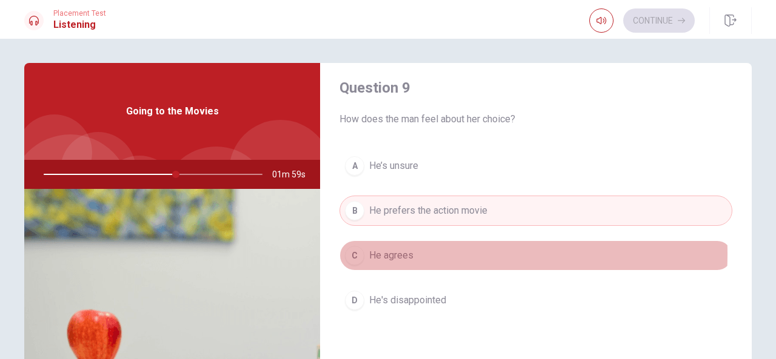
click at [386, 248] on span "He agrees" at bounding box center [391, 255] width 44 height 15
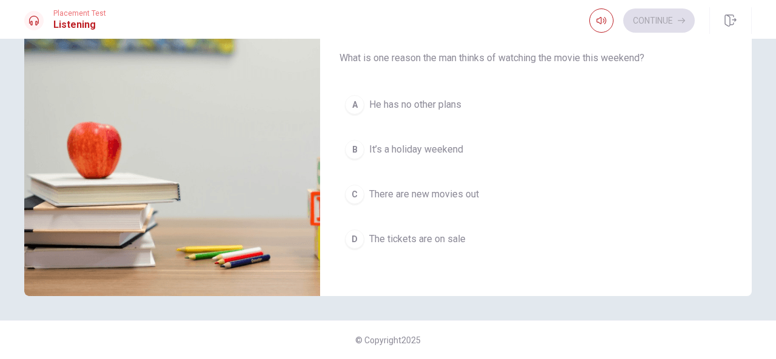
scroll to position [152, 0]
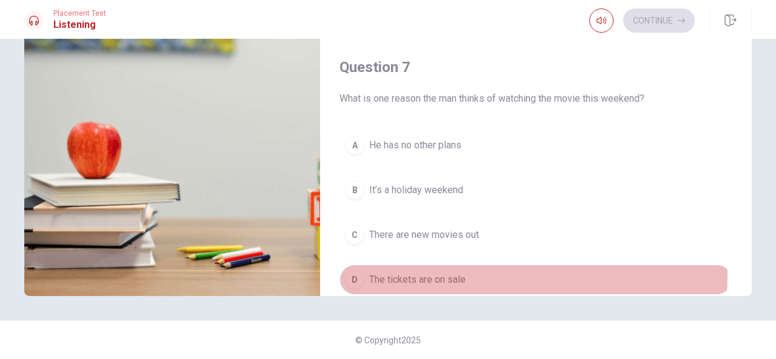
click at [435, 273] on span "The tickets are on sale" at bounding box center [417, 280] width 96 height 15
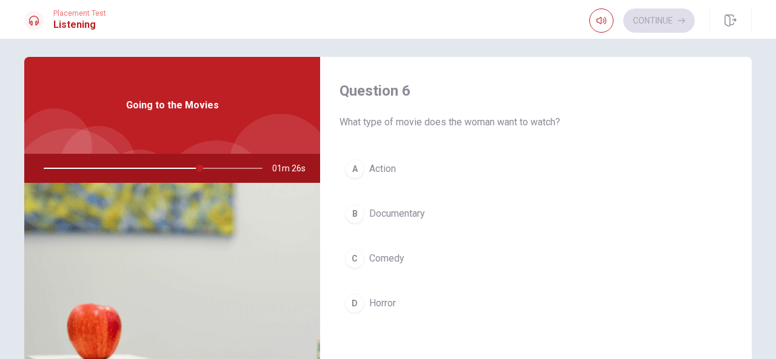
scroll to position [0, 0]
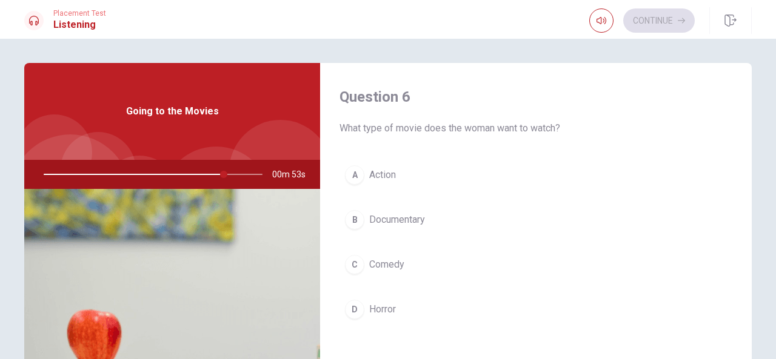
click at [424, 216] on button "B Documentary" at bounding box center [535, 220] width 393 height 30
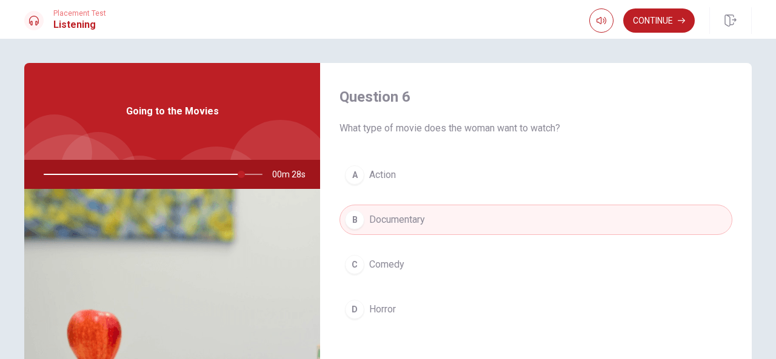
click at [431, 264] on button "C Comedy" at bounding box center [535, 265] width 393 height 30
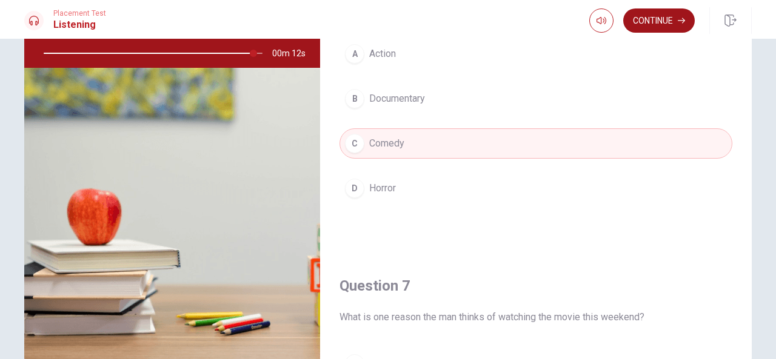
click at [667, 24] on button "Continue" at bounding box center [659, 20] width 72 height 24
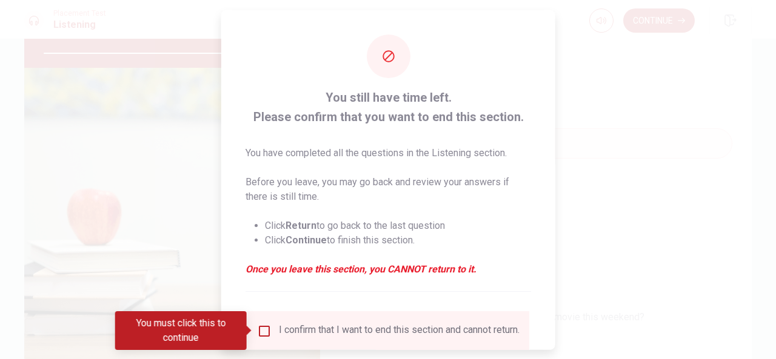
drag, startPoint x: 262, startPoint y: 332, endPoint x: 273, endPoint y: 326, distance: 12.2
click at [262, 332] on input "You must click this to continue" at bounding box center [264, 331] width 15 height 15
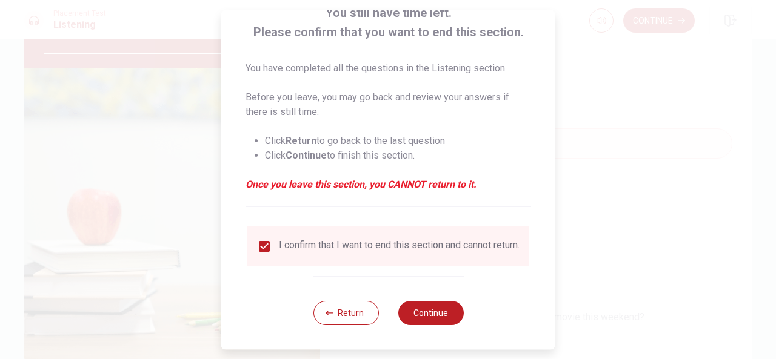
scroll to position [92, 0]
click at [424, 313] on button "Continue" at bounding box center [430, 313] width 65 height 24
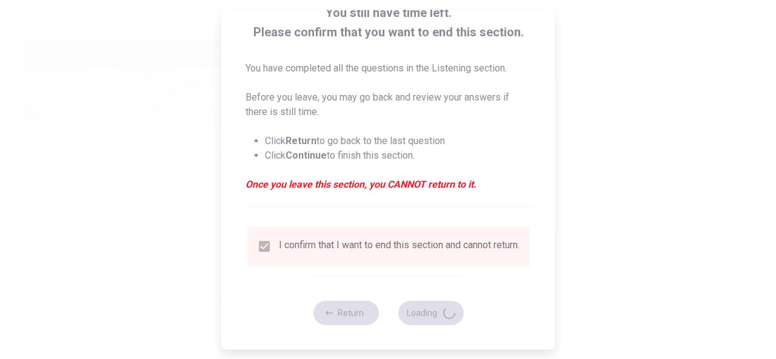
type input "98"
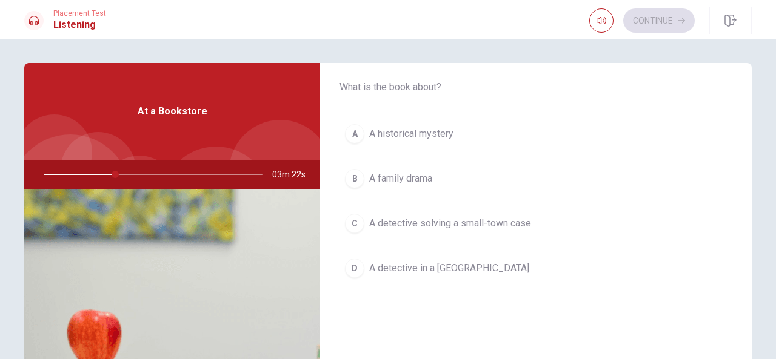
scroll to position [61, 0]
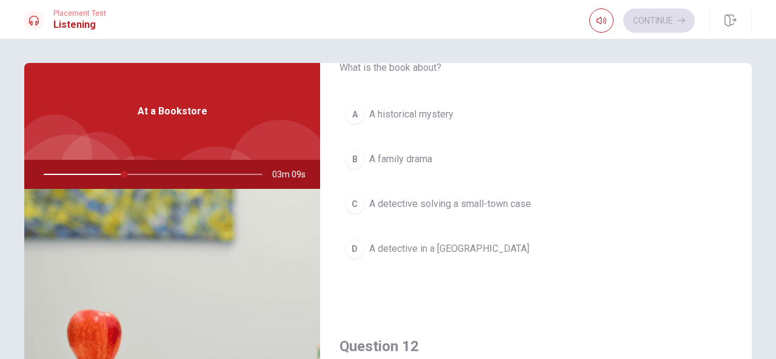
click at [444, 201] on span "A detective solving a small-town case" at bounding box center [450, 204] width 162 height 15
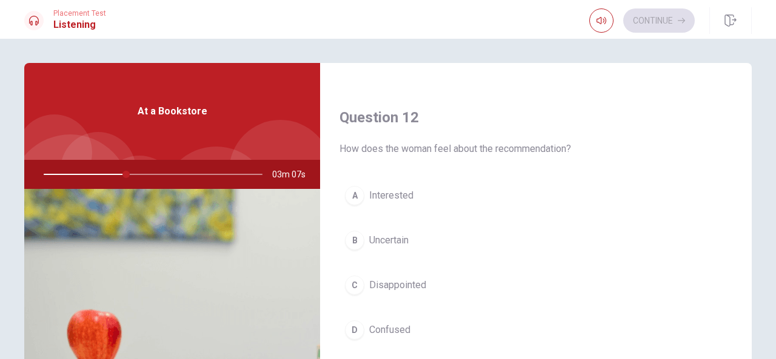
scroll to position [303, 0]
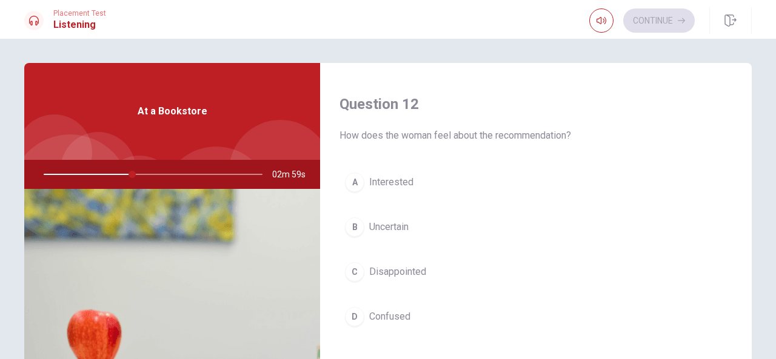
click at [404, 175] on span "Interested" at bounding box center [391, 182] width 44 height 15
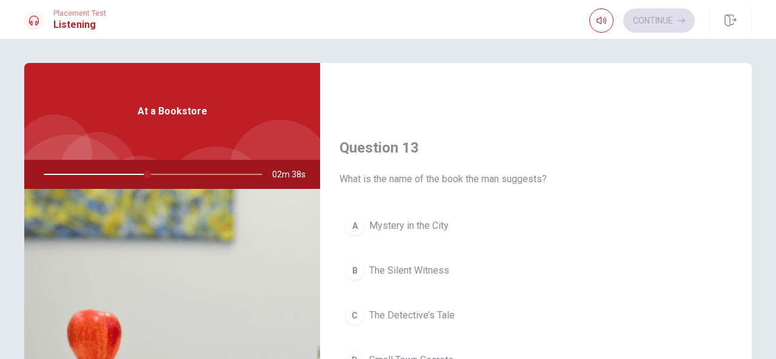
scroll to position [606, 0]
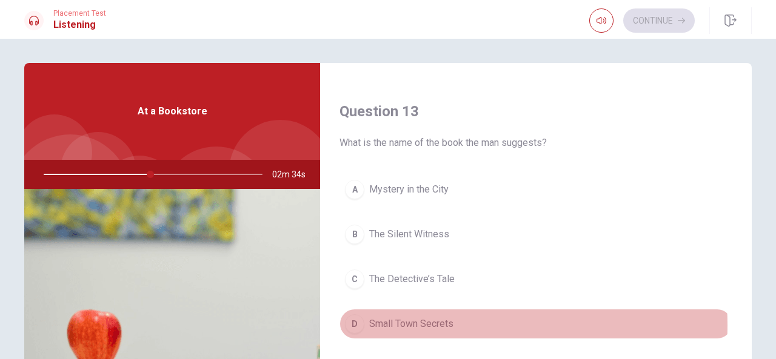
click at [433, 321] on span "Small Town Secrets" at bounding box center [411, 324] width 84 height 15
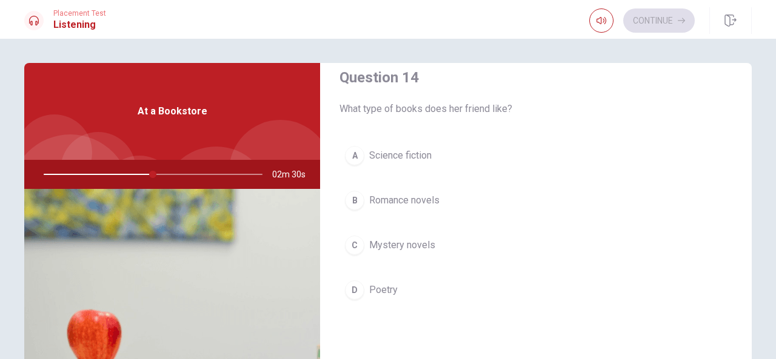
scroll to position [970, 0]
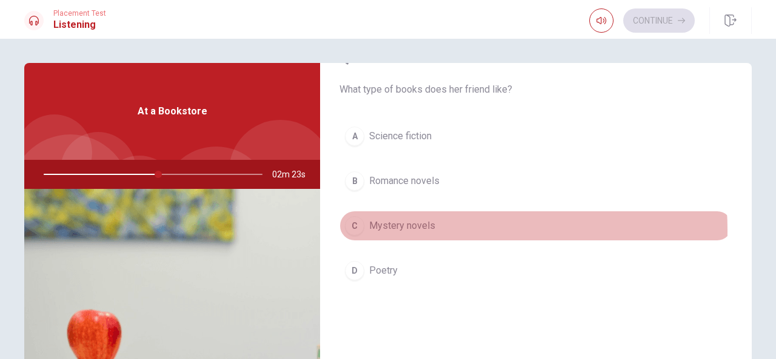
click at [428, 224] on span "Mystery novels" at bounding box center [402, 226] width 66 height 15
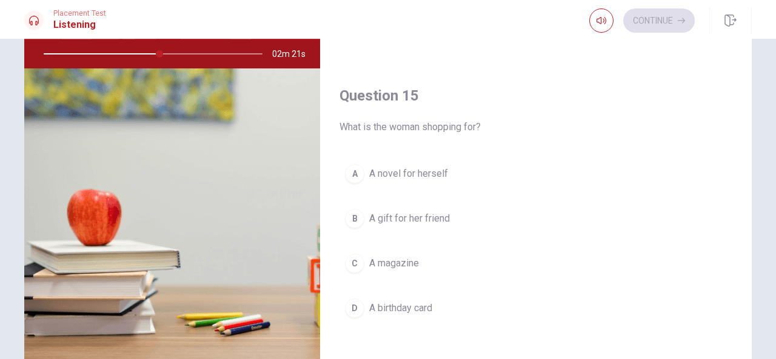
scroll to position [121, 0]
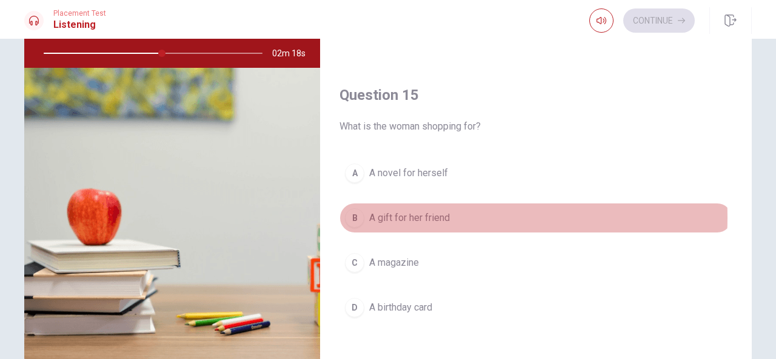
click at [447, 210] on button "B A gift for her friend" at bounding box center [535, 218] width 393 height 30
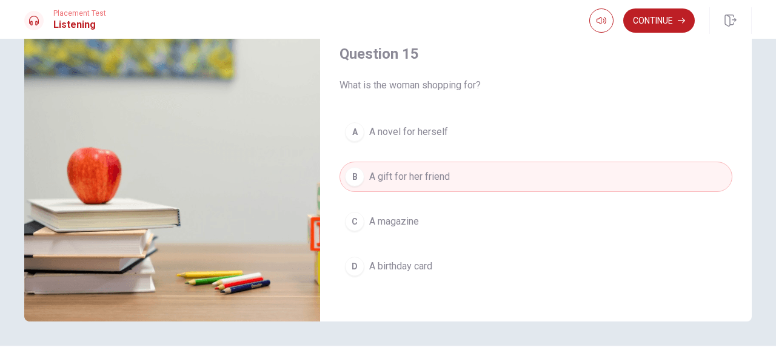
scroll to position [188, 0]
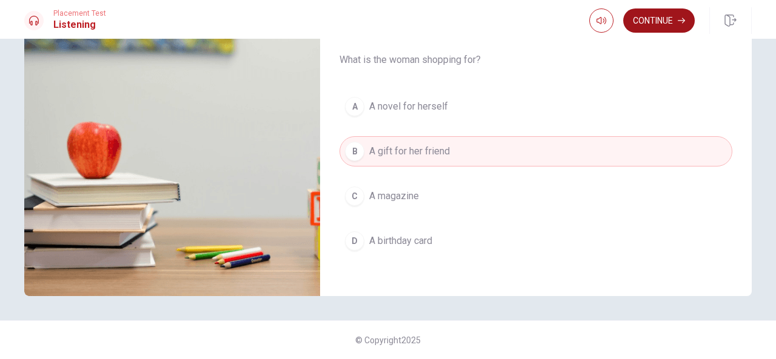
click at [661, 21] on button "Continue" at bounding box center [659, 20] width 72 height 24
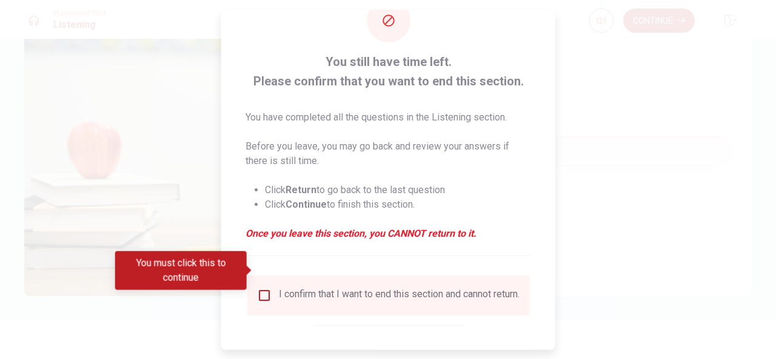
scroll to position [92, 0]
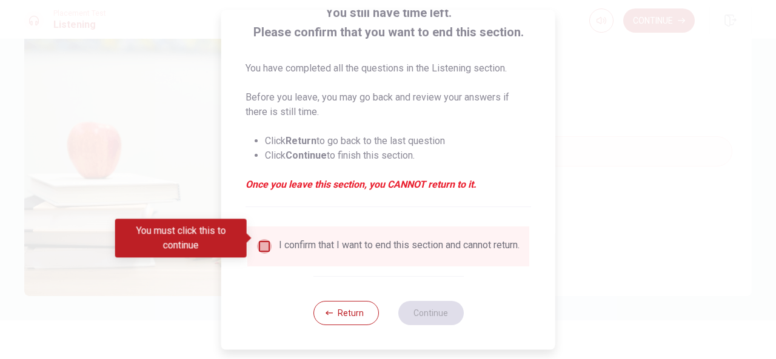
click at [261, 241] on input "You must click this to continue" at bounding box center [264, 246] width 15 height 15
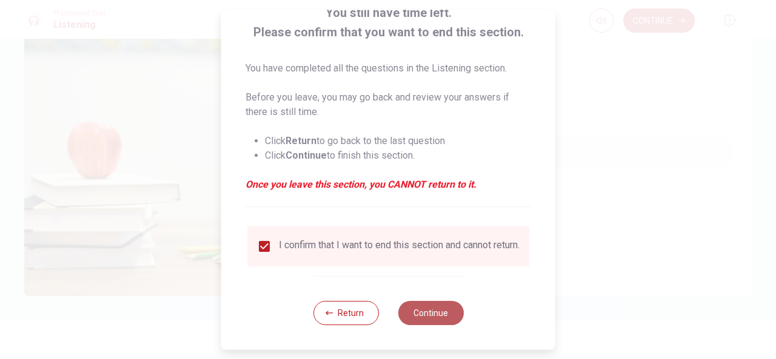
click at [433, 316] on button "Continue" at bounding box center [430, 313] width 65 height 24
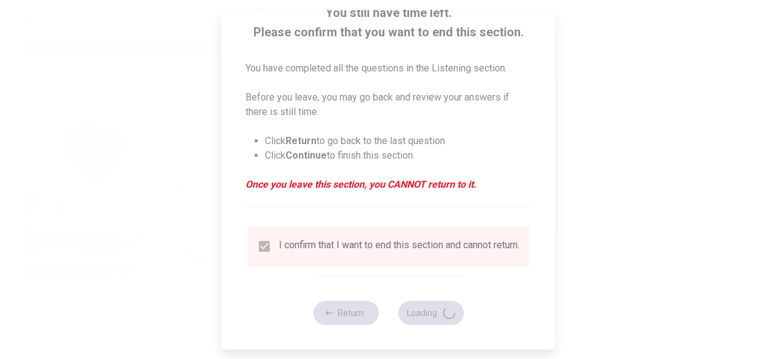
type input "57"
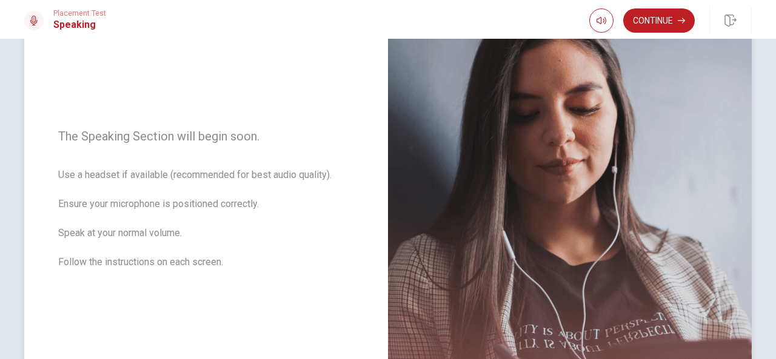
scroll to position [121, 0]
click at [662, 22] on button "Continue" at bounding box center [659, 20] width 72 height 24
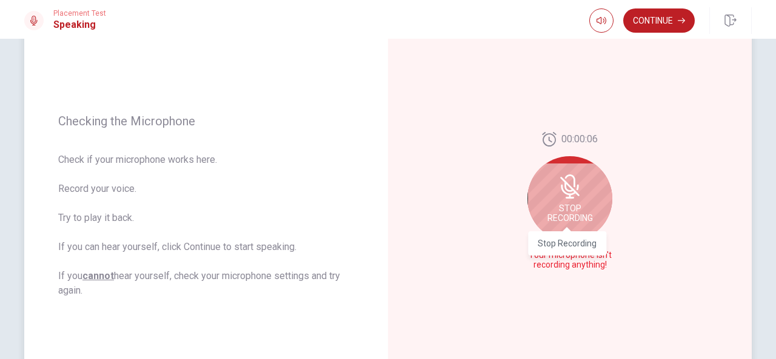
click at [567, 208] on div "Stop Recording" at bounding box center [569, 198] width 85 height 85
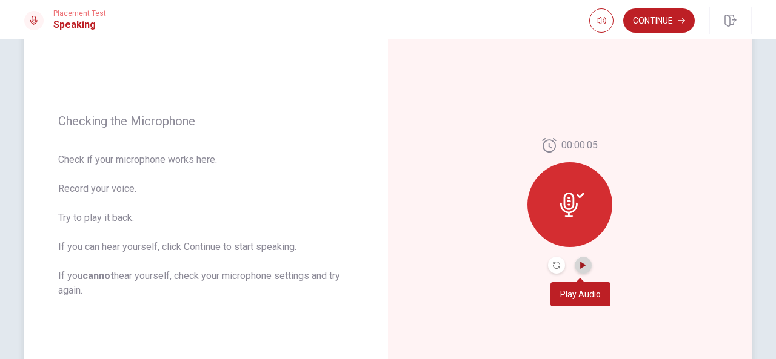
click at [582, 265] on icon "Play Audio" at bounding box center [582, 265] width 5 height 7
click at [562, 208] on icon at bounding box center [569, 205] width 18 height 24
click at [579, 193] on icon at bounding box center [580, 195] width 8 height 5
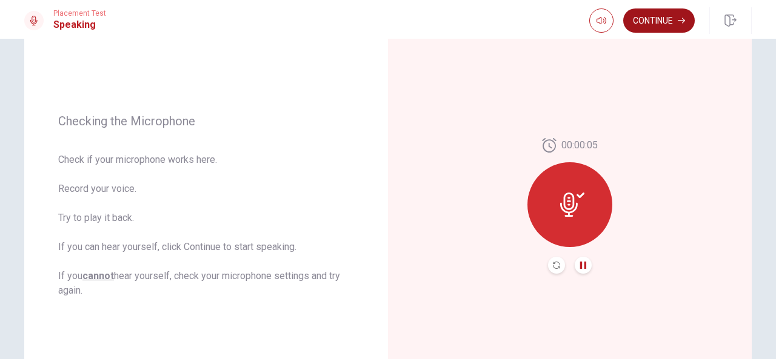
click at [656, 23] on button "Continue" at bounding box center [659, 20] width 72 height 24
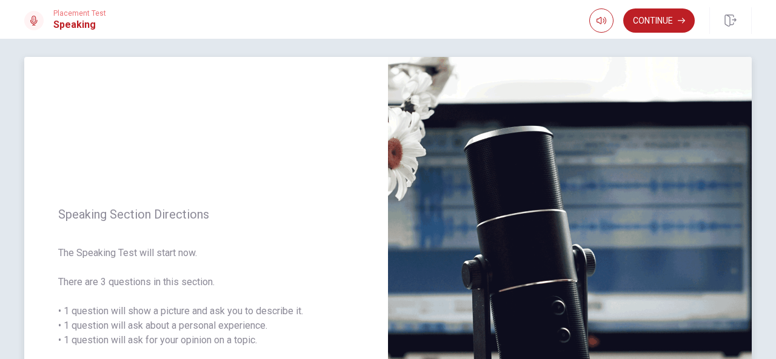
scroll to position [0, 0]
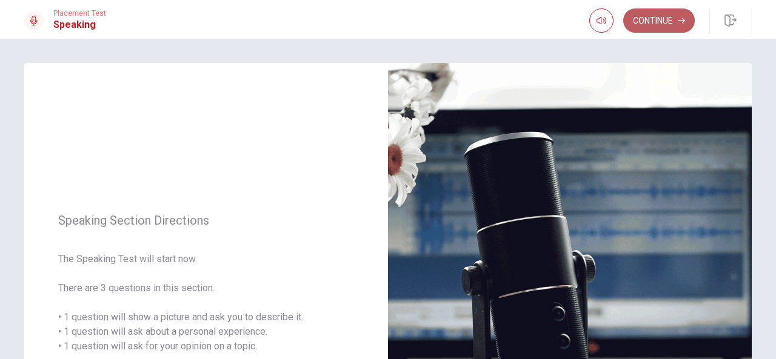
click at [653, 17] on button "Continue" at bounding box center [659, 20] width 72 height 24
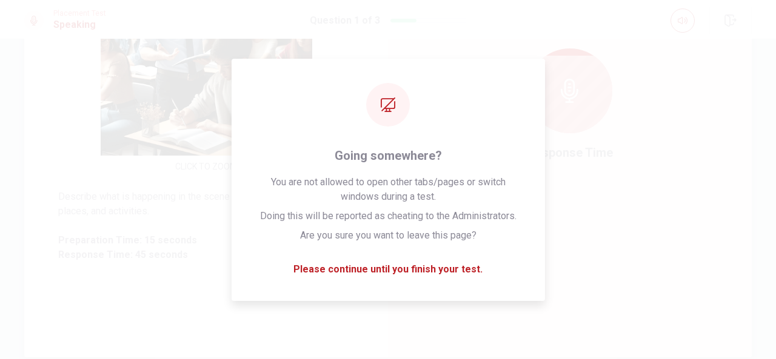
scroll to position [113, 0]
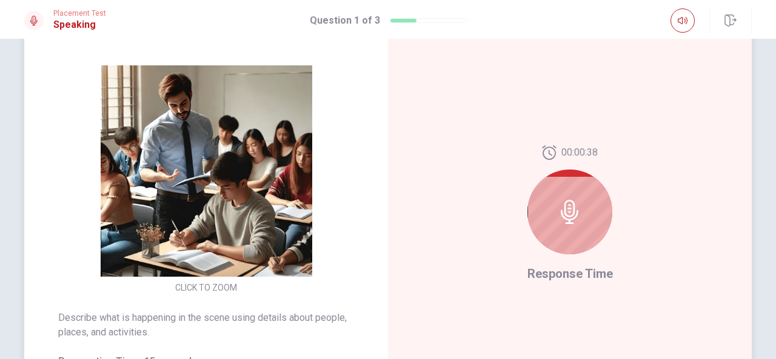
click at [577, 210] on icon at bounding box center [570, 212] width 24 height 24
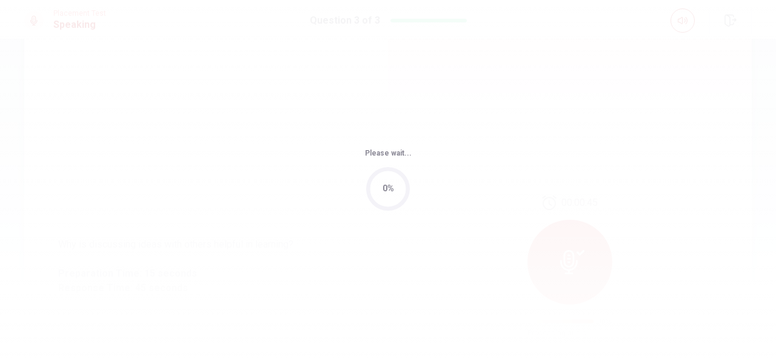
scroll to position [0, 0]
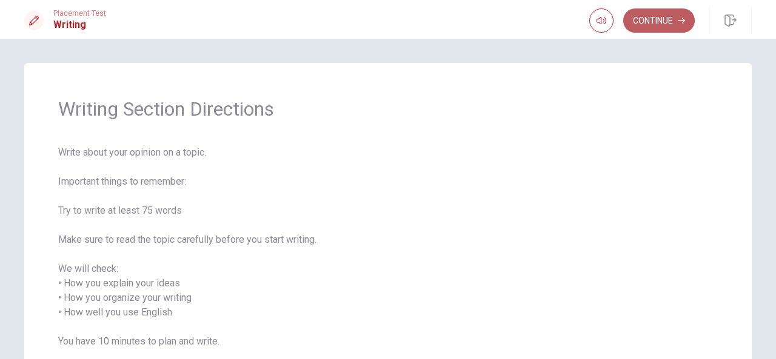
click at [639, 19] on button "Continue" at bounding box center [659, 20] width 72 height 24
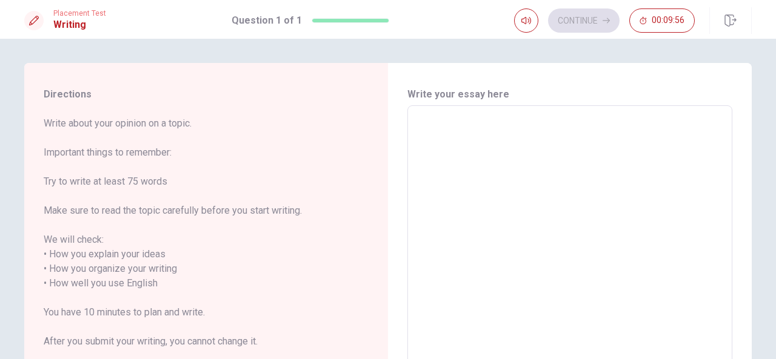
click at [464, 134] on textarea at bounding box center [570, 277] width 308 height 322
type textarea "M"
type textarea "x"
type textarea "My"
type textarea "x"
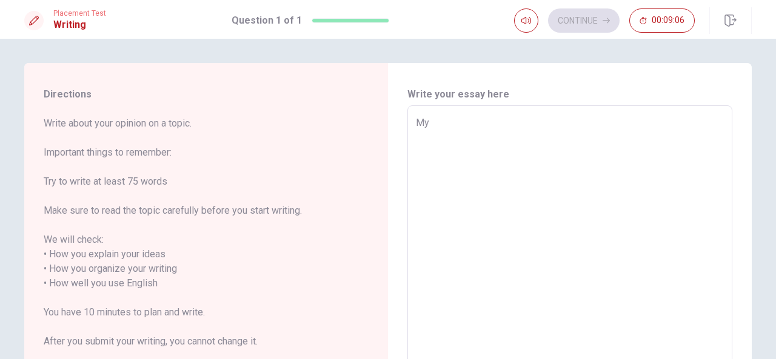
type textarea "My"
type textarea "x"
type textarea "My r"
type textarea "x"
type textarea "My ro"
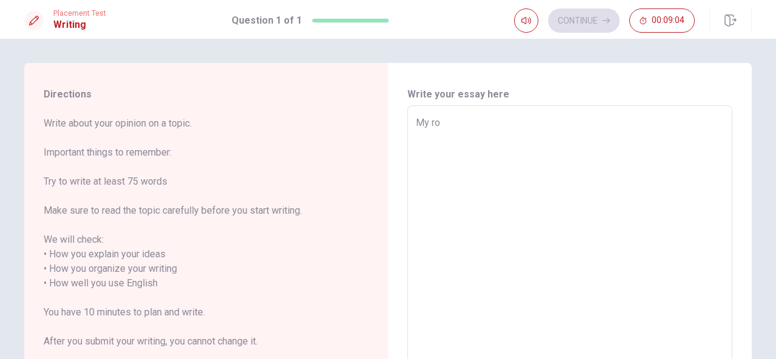
type textarea "x"
type textarea "My rou"
type textarea "x"
type textarea "My rout"
type textarea "x"
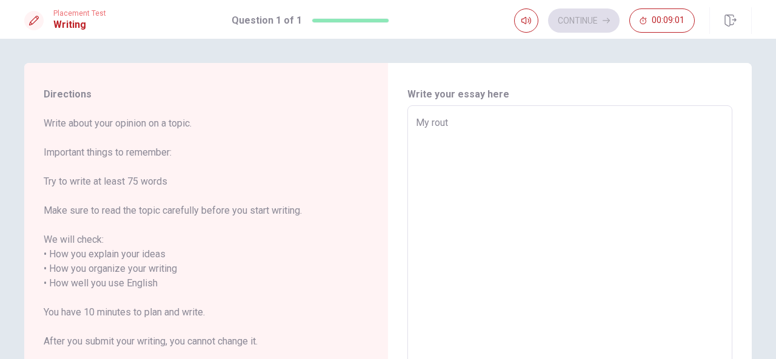
type textarea "My routi"
type textarea "x"
type textarea "My routin"
type textarea "x"
type textarea "My routine"
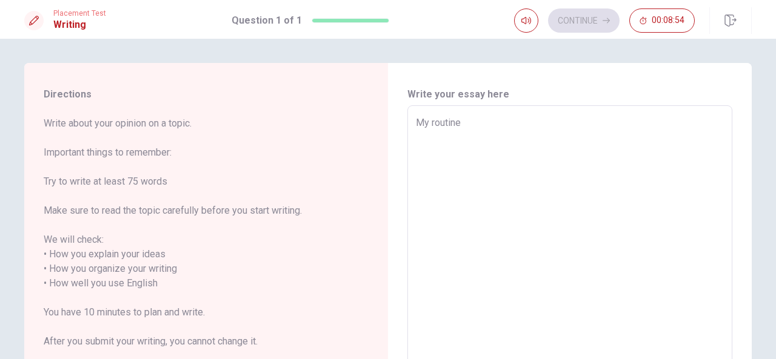
type textarea "x"
type textarea "My routine"
type textarea "x"
type textarea "My routine i"
type textarea "x"
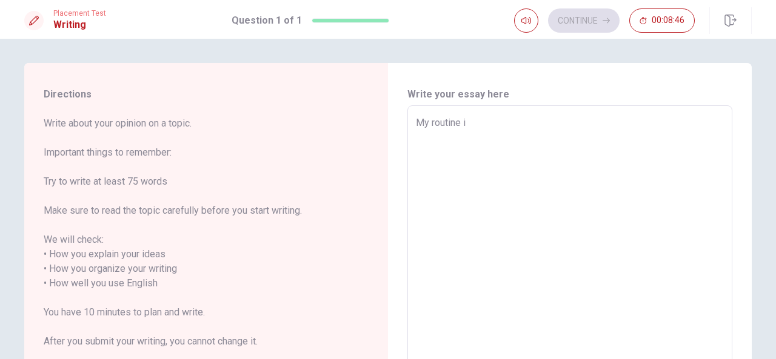
type textarea "My routine in"
type textarea "x"
type textarea "My routine in"
type textarea "x"
type textarea "My routine in a"
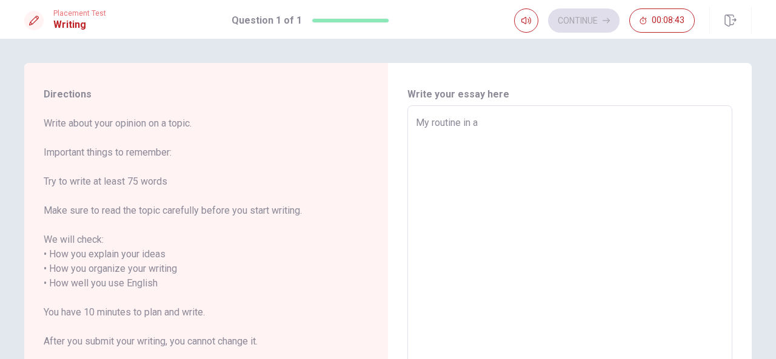
type textarea "x"
type textarea "My routine in a"
type textarea "x"
type textarea "My routine in a ư"
type textarea "x"
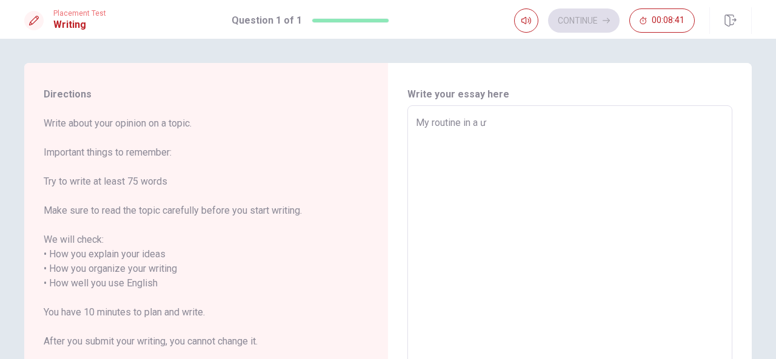
type textarea "My routine in a ưe"
type textarea "x"
type textarea "My routine in a ưew"
type textarea "x"
type textarea "My routine in a ưe"
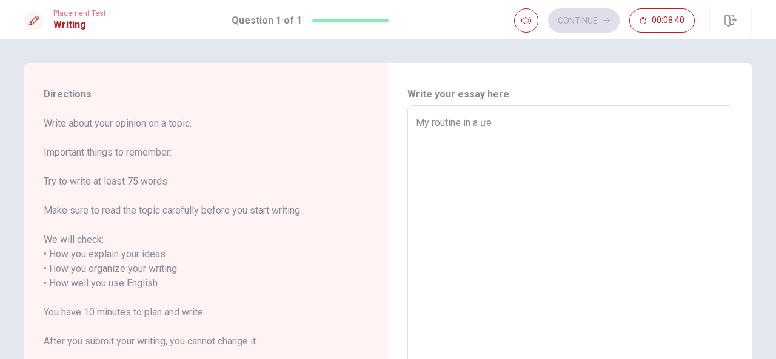
type textarea "x"
type textarea "My routine in a ư"
type textarea "x"
type textarea "My routine in a"
type textarea "x"
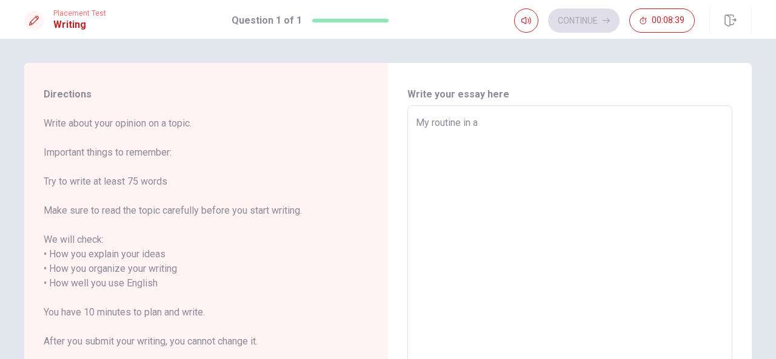
type textarea "My routine in a ư"
type textarea "x"
type textarea "My routine in a w"
type textarea "x"
type textarea "My routine in a we"
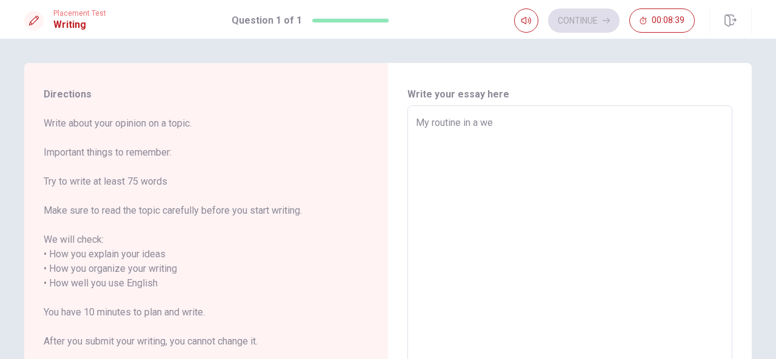
type textarea "x"
type textarea "My routine in a wee"
type textarea "x"
type textarea "My routine in a week"
type textarea "x"
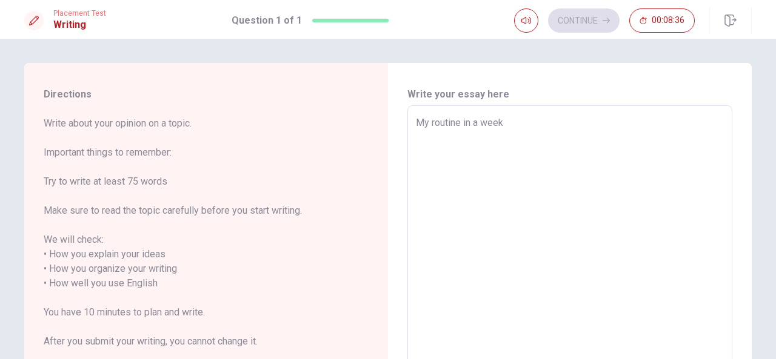
type textarea "My routine in a week,"
type textarea "x"
type textarea "My routine in a week"
type textarea "x"
type textarea "My routine in a week."
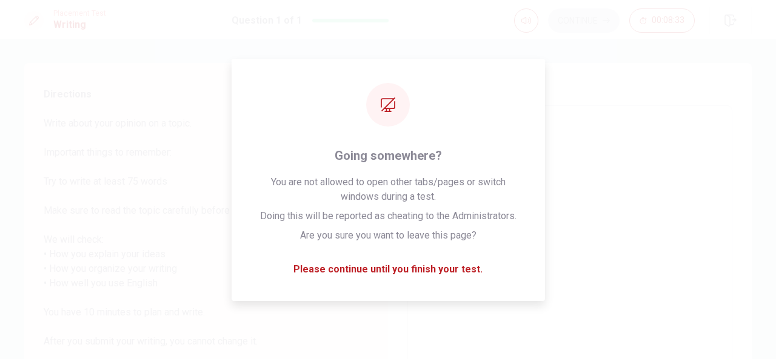
type textarea "x"
type textarea "My routine in a week."
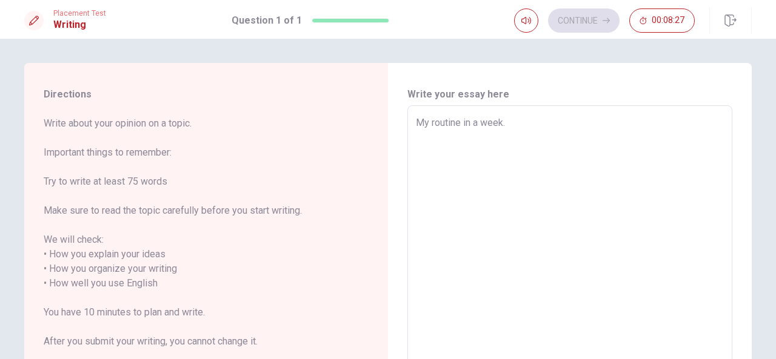
click at [417, 153] on textarea "My routine in a week." at bounding box center [570, 277] width 308 height 322
drag, startPoint x: 509, startPoint y: 121, endPoint x: 775, endPoint y: 193, distance: 275.7
click at [510, 121] on textarea "My routine in a week." at bounding box center [570, 277] width 308 height 322
type textarea "x"
type textarea "My routine in a week."
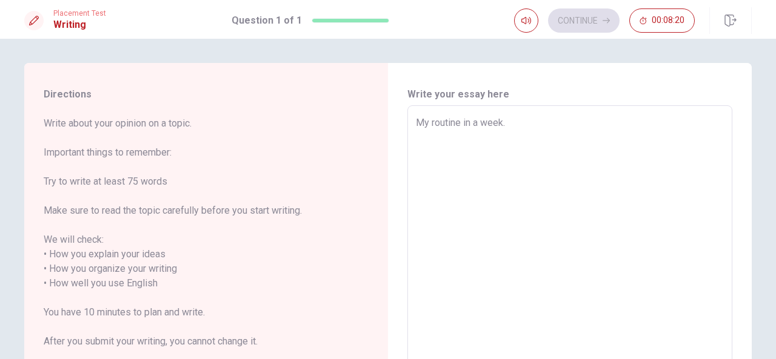
type textarea "x"
type textarea "My routine in a week. I"
type textarea "x"
type textarea "My routine in a week. I"
type textarea "x"
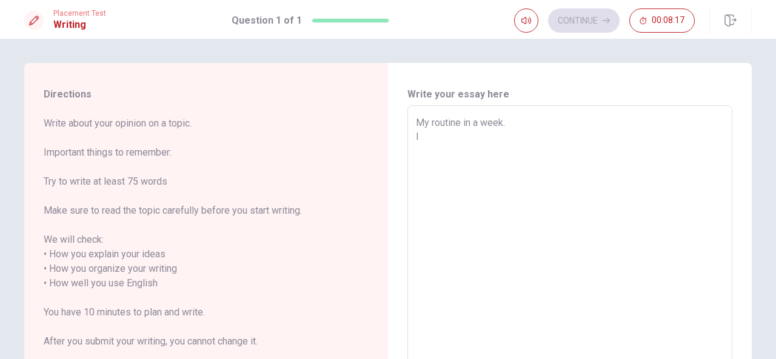
type textarea "My routine in a week. I u"
type textarea "x"
type textarea "My routine in a week. I us"
type textarea "x"
type textarea "My routine in a week. I [GEOGRAPHIC_DATA]"
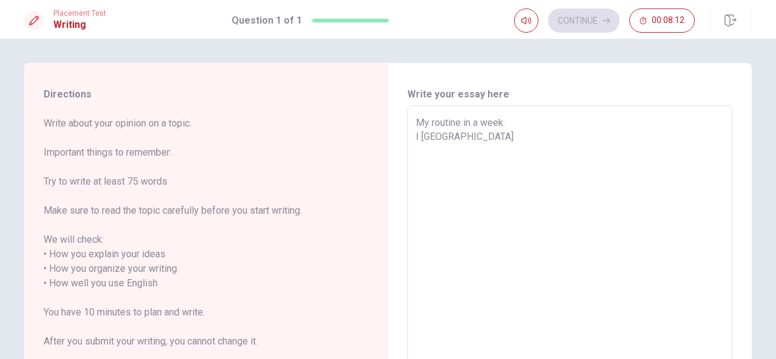
type textarea "x"
type textarea "My routine in a week. I [GEOGRAPHIC_DATA]"
type textarea "x"
type textarea "My routine in a week. I [GEOGRAPHIC_DATA]"
type textarea "x"
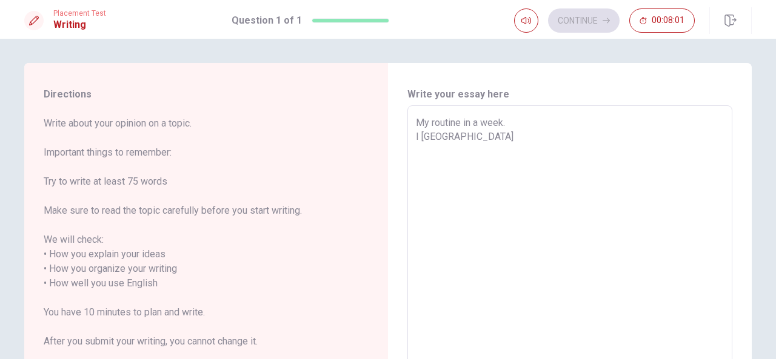
type textarea "My routine in a week. I [GEOGRAPHIC_DATA]"
type textarea "x"
type textarea "My routine in a week. I [GEOGRAPHIC_DATA]"
type textarea "x"
type textarea "My routine in a week. I [GEOGRAPHIC_DATA]"
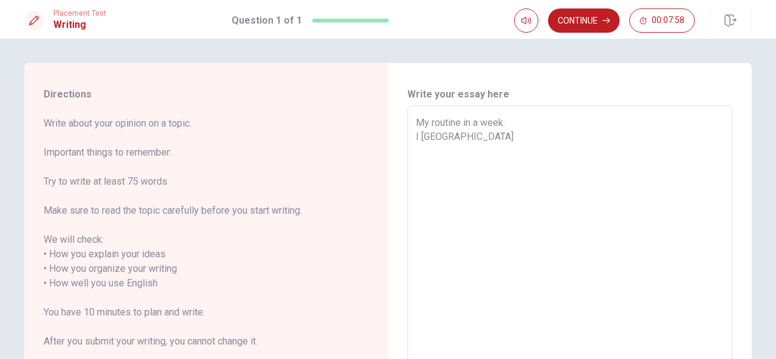
type textarea "x"
type textarea "My routine in a week. I [GEOGRAPHIC_DATA]"
type textarea "x"
type textarea "My routine in a week. I [GEOGRAPHIC_DATA]"
type textarea "x"
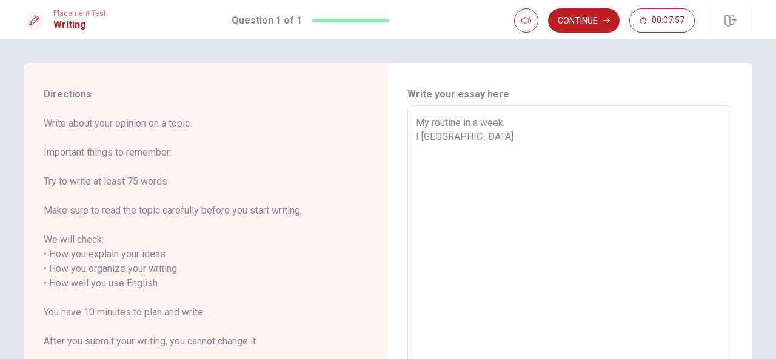
type textarea "My routine in a week. I [GEOGRAPHIC_DATA]"
type textarea "x"
type textarea "My routine in a week. I [GEOGRAPHIC_DATA]"
type textarea "x"
type textarea "My routine in a week. I [GEOGRAPHIC_DATA]"
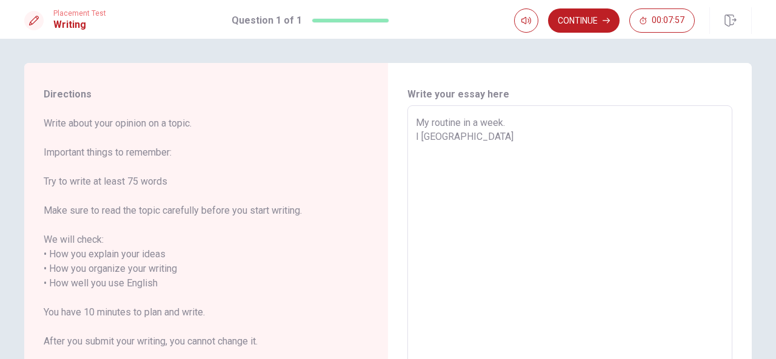
type textarea "x"
type textarea "My routine in a week. I us"
type textarea "x"
type textarea "My routine in a week. I u"
type textarea "x"
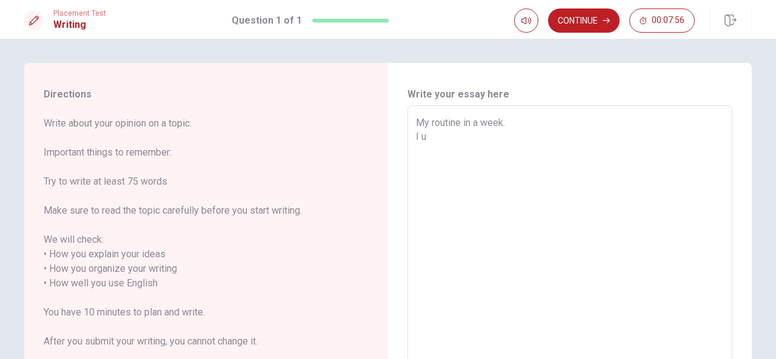
type textarea "My routine in a week. I"
type textarea "x"
type textarea "My routine in a week. I u"
type textarea "x"
type textarea "My routine in a week. I us"
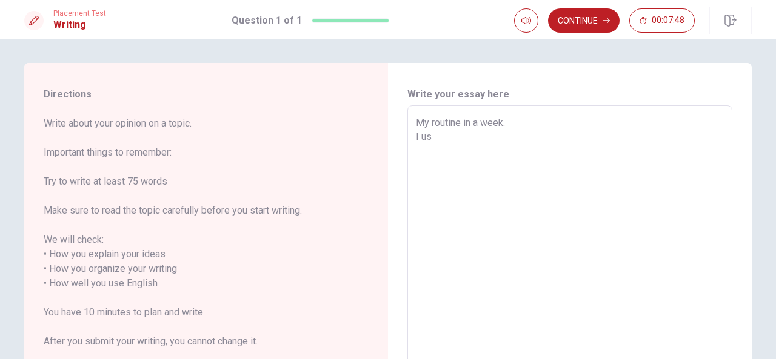
type textarea "x"
type textarea "My routine in a week. I uss"
type textarea "x"
type textarea "My routine in a week. I [GEOGRAPHIC_DATA]"
type textarea "x"
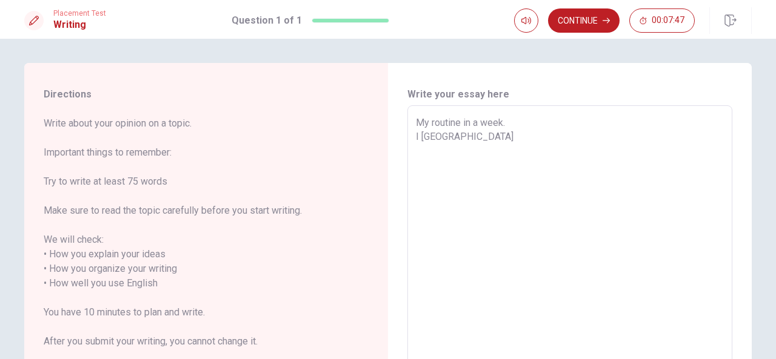
type textarea "My routine in a week. I uss"
type textarea "x"
type textarea "My routine in a week. I us"
type textarea "x"
type textarea "My routine in a week. I [GEOGRAPHIC_DATA]"
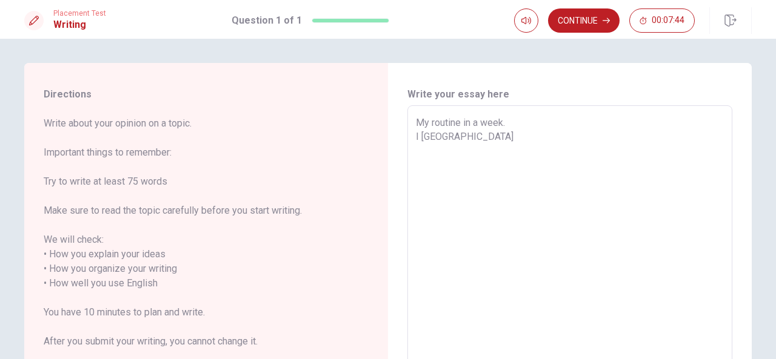
type textarea "x"
type textarea "My routine in a week. I [GEOGRAPHIC_DATA]"
type textarea "x"
type textarea "My routine in a week. I [GEOGRAPHIC_DATA]"
type textarea "x"
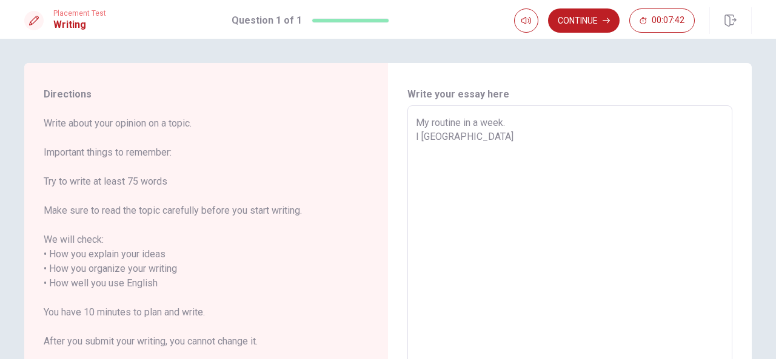
type textarea "My routine in a week. I [GEOGRAPHIC_DATA]"
type textarea "x"
type textarea "My routine in a week. I [GEOGRAPHIC_DATA]"
type textarea "x"
type textarea "My routine in a week. I [GEOGRAPHIC_DATA]"
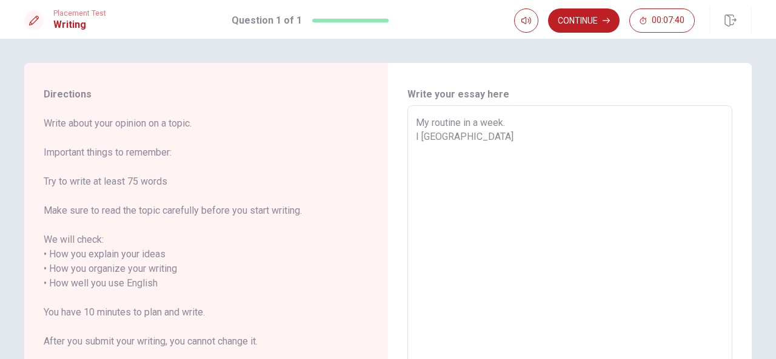
type textarea "x"
type textarea "My routine in a week. I [GEOGRAPHIC_DATA]"
type textarea "x"
type textarea "My routine in a week. I [GEOGRAPHIC_DATA]"
type textarea "x"
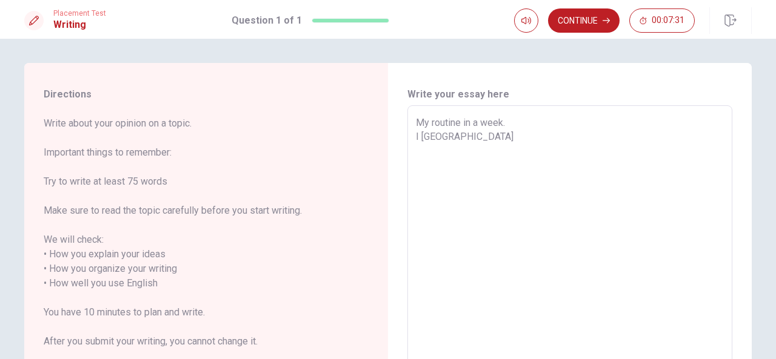
type textarea "My routine in a week. I usaully w"
type textarea "x"
type textarea "My routine in a week. I usaully wa"
type textarea "x"
type textarea "My routine in a week. I usaully wak"
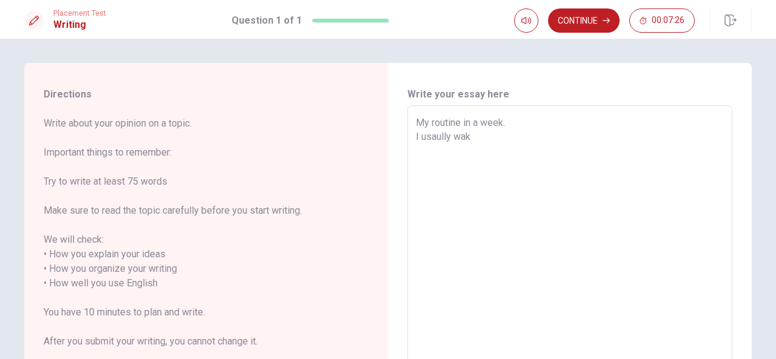
type textarea "x"
type textarea "My routine in a week. I usaully wa"
type textarea "x"
type textarea "My routine in a week. I usaully w"
type textarea "x"
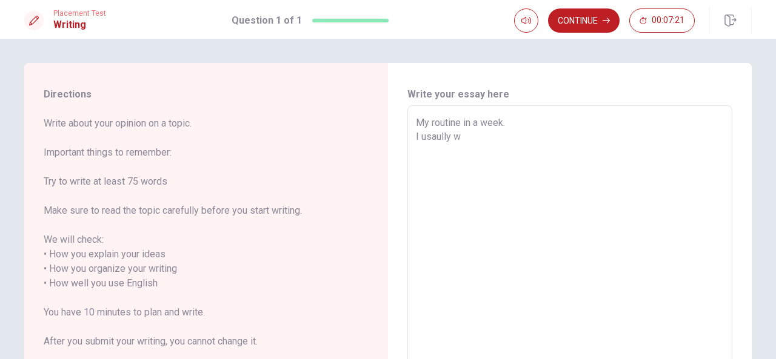
type textarea "My routine in a week. I [GEOGRAPHIC_DATA]"
type textarea "x"
type textarea "My routine in a week. I usaully w"
type textarea "x"
type textarea "My routine in a week. I [GEOGRAPHIC_DATA] we"
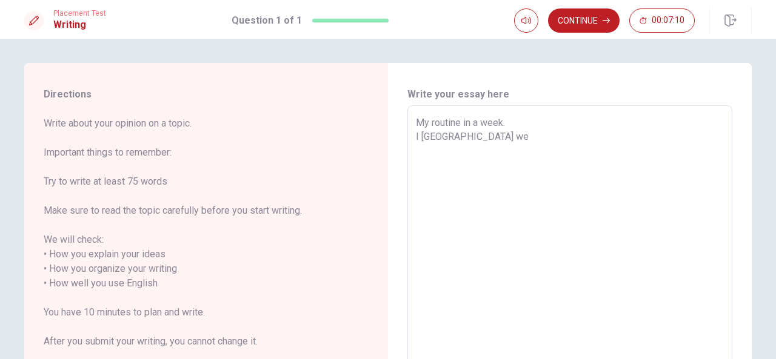
type textarea "x"
type textarea "My routine in a week. I usaully wea"
type textarea "x"
type textarea "My routine in a week. I usaully weak"
type textarea "x"
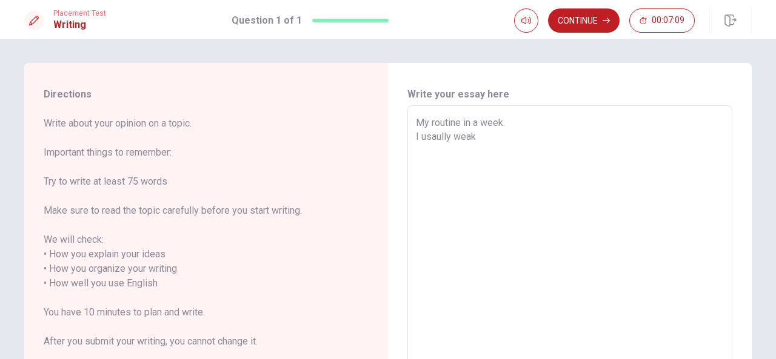
type textarea "My routine in a week. I usaully weako"
type textarea "x"
type textarea "My routine in a week. I usaully weakop"
type textarea "x"
type textarea "My routine in a week. I usaully weako"
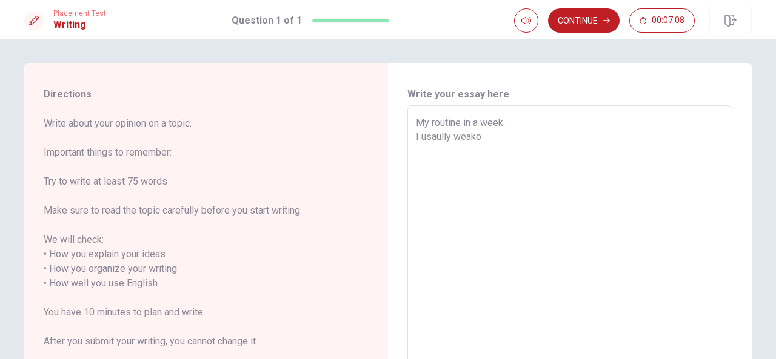
type textarea "x"
type textarea "My routine in a week. I usaully weak"
type textarea "x"
type textarea "My routine in a week. I usaully weaku"
type textarea "x"
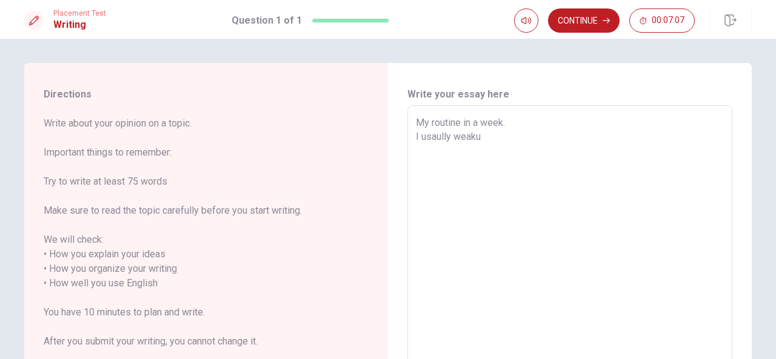
type textarea "My routine in a week. I usaully weakup"
type textarea "x"
type textarea "My routine in a week. I usaully weakup"
type textarea "x"
type textarea "My routine in a week. I usaully weakup a"
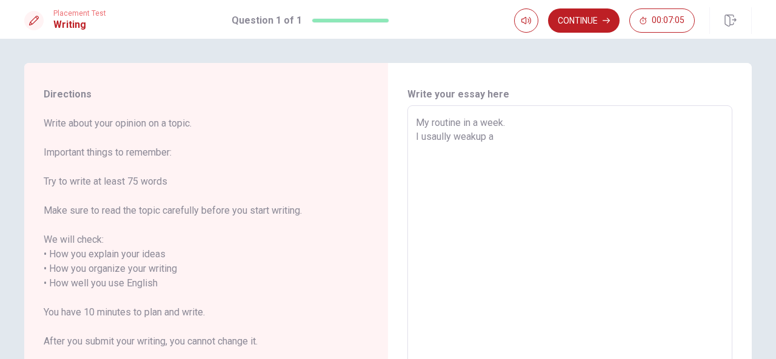
type textarea "x"
type textarea "My routine in a week. I usaully weakup at"
type textarea "x"
type textarea "My routine in a week. I usaully weakup at"
type textarea "x"
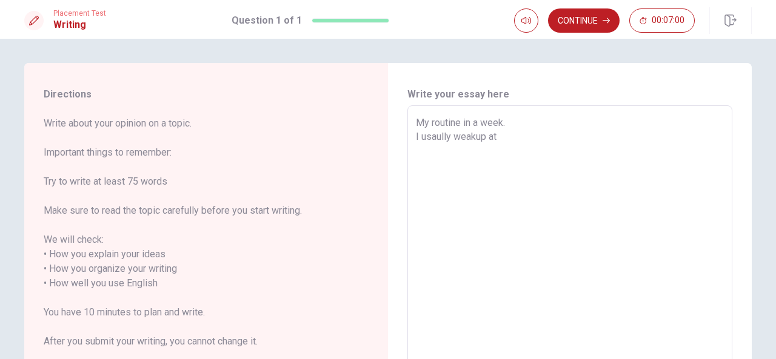
type textarea "My routine in a week. I usaully weakup at 6"
type textarea "x"
type textarea "My routine in a week. I usaully weakup at 6:"
type textarea "x"
type textarea "My routine in a week. I usaully weakup at 6:3"
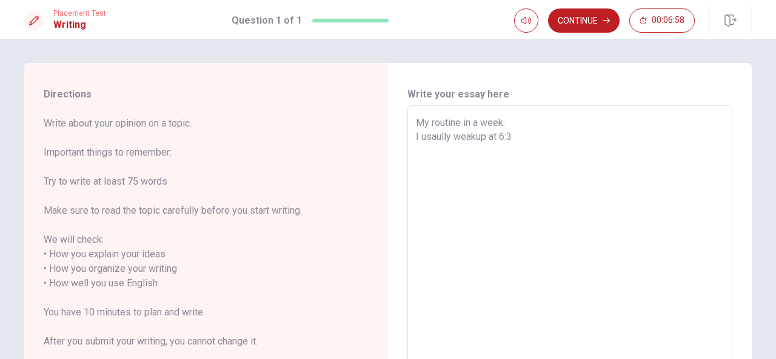
type textarea "x"
type textarea "My routine in a week. I usaully weakup at 6:30"
type textarea "x"
type textarea "My routine in a week. I usaully weakup at 6:30"
type textarea "x"
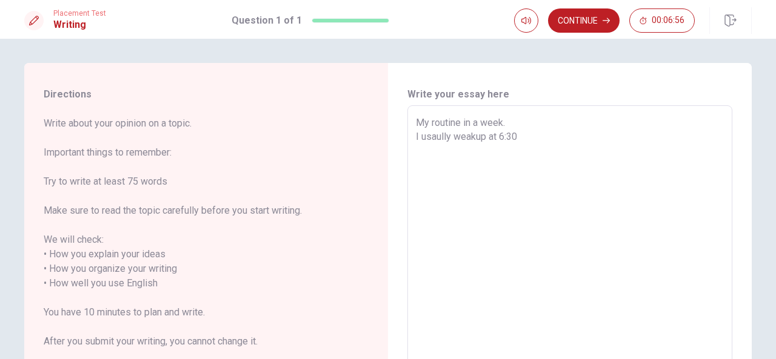
type textarea "My routine in a week. I usaully weakup at 6:30 a"
type textarea "x"
type textarea "My routine in a week. I usaully weakup at 6:30 am"
type textarea "x"
type textarea "My routine in a week. I usaully weakup at 6:30 am."
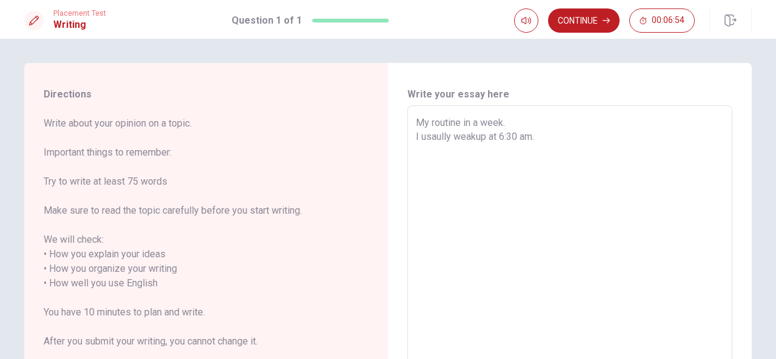
type textarea "x"
type textarea "My routine in a week. I usaully weakup at 6:30 am."
type textarea "x"
type textarea "My routine in a week. I usaully weakup at 6:30 am. I"
type textarea "x"
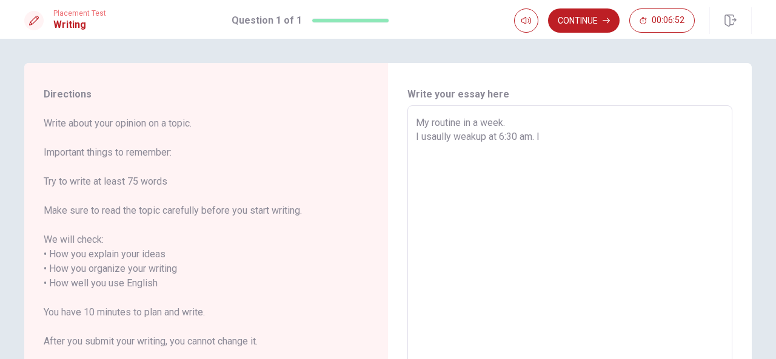
type textarea "My routine in a week. I usaully weakup at 6:30 am. I"
type textarea "x"
type textarea "My routine in a week. I usaully weakup at 6:30 am. I w"
type textarea "x"
type textarea "My routine in a week. I usaully weakup at 6:30 am. I"
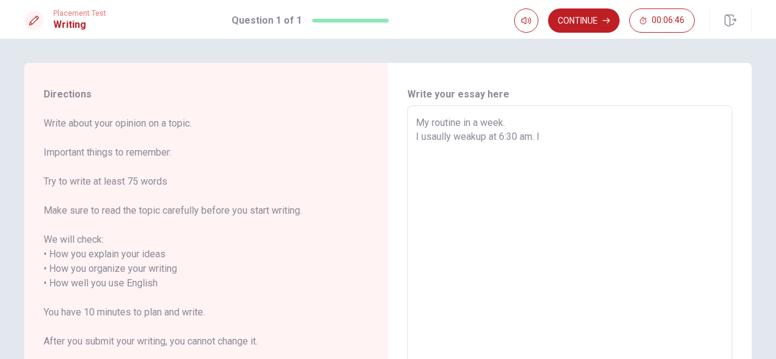
type textarea "x"
type textarea "My routine in a week. I usaully weakup at 6:30 am. I w"
type textarea "x"
type textarea "My routine in a week. I usaully weakup at 6:30 am. I wa"
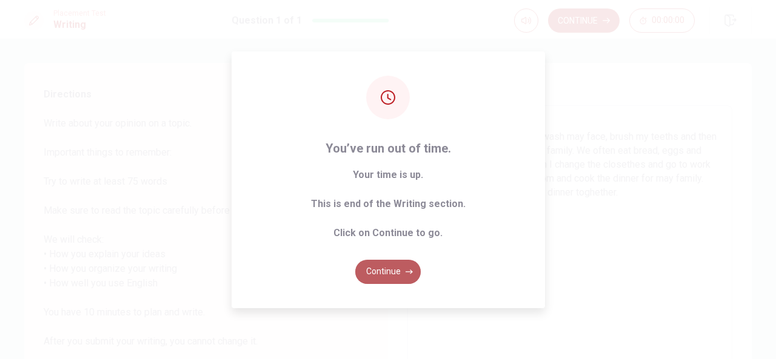
click at [389, 277] on button "Continue" at bounding box center [387, 272] width 65 height 24
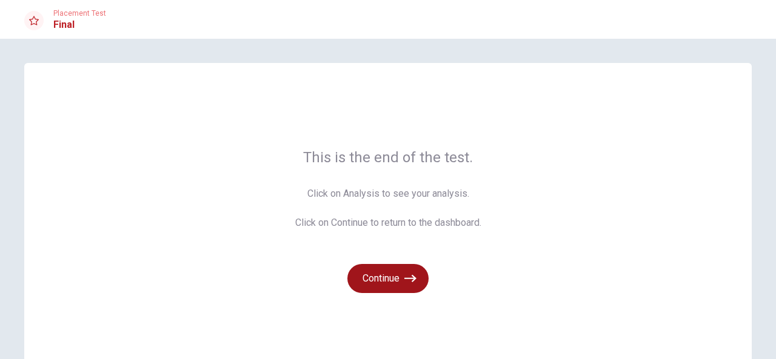
click at [394, 282] on button "Continue" at bounding box center [387, 278] width 81 height 29
